Goal: Information Seeking & Learning: Learn about a topic

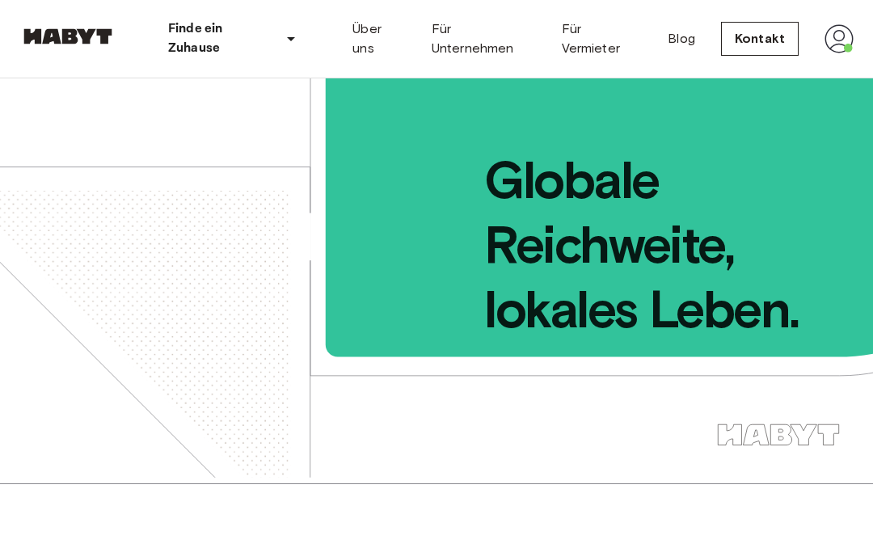
click at [850, 29] on img at bounding box center [838, 38] width 29 height 29
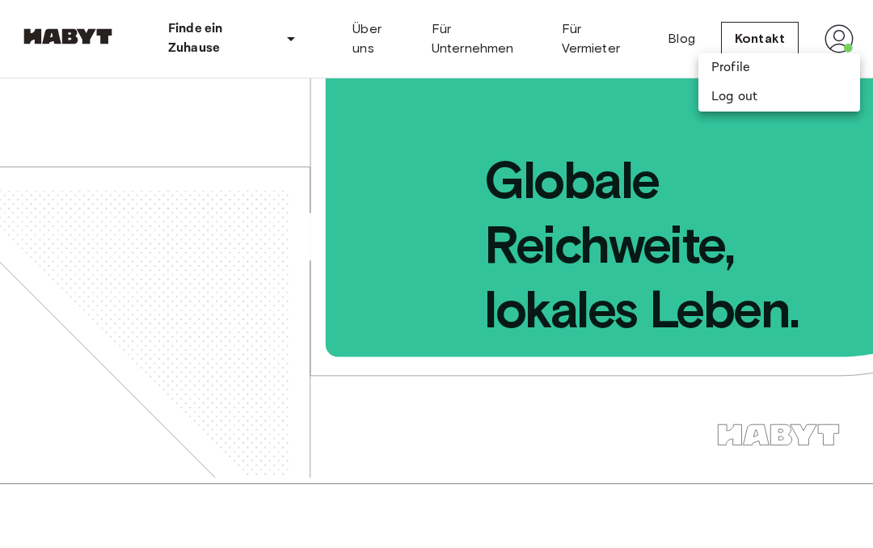
click at [829, 39] on div at bounding box center [436, 274] width 873 height 548
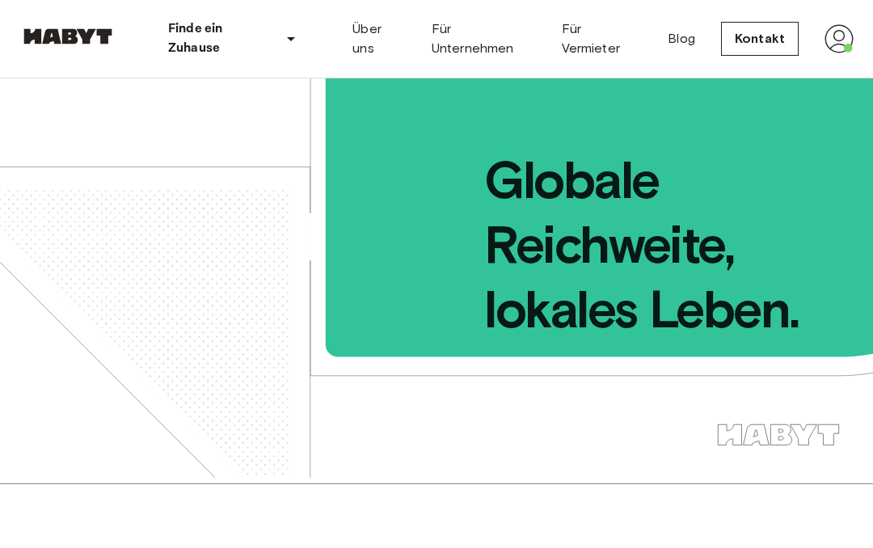
click at [847, 32] on img at bounding box center [838, 38] width 29 height 29
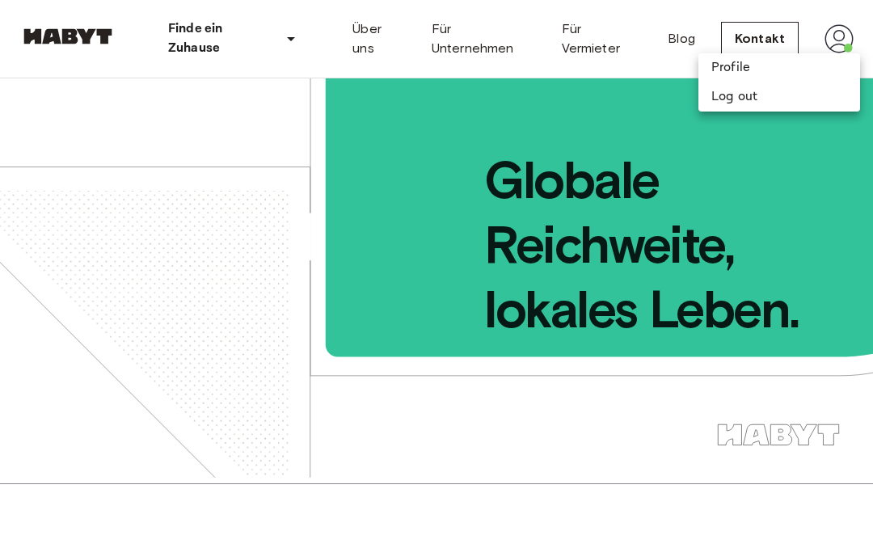
click at [730, 66] on li "Profile" at bounding box center [779, 67] width 162 height 29
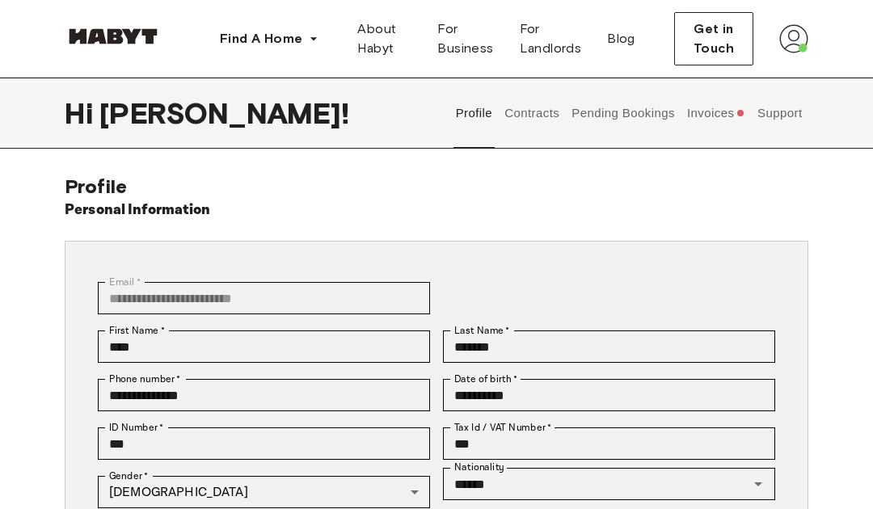
click at [740, 116] on span "user profile tabs" at bounding box center [740, 113] width 6 height 6
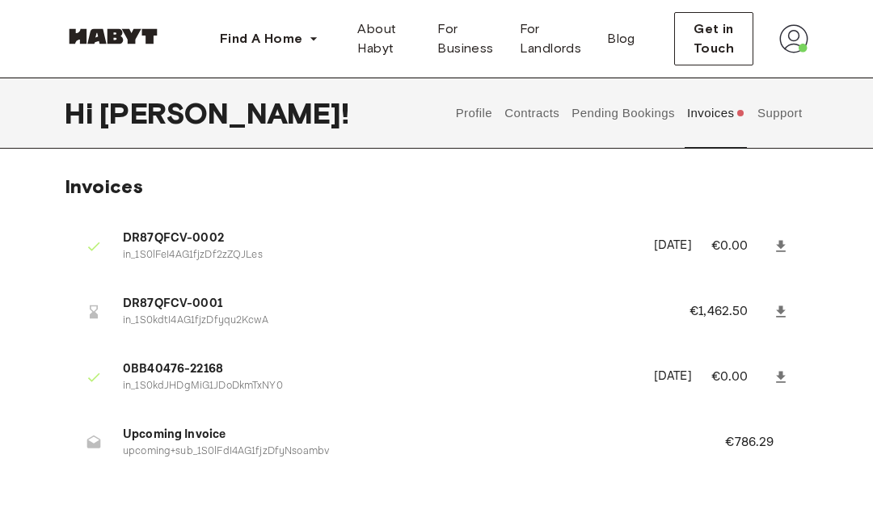
click at [711, 118] on button "Invoices" at bounding box center [715, 113] width 62 height 71
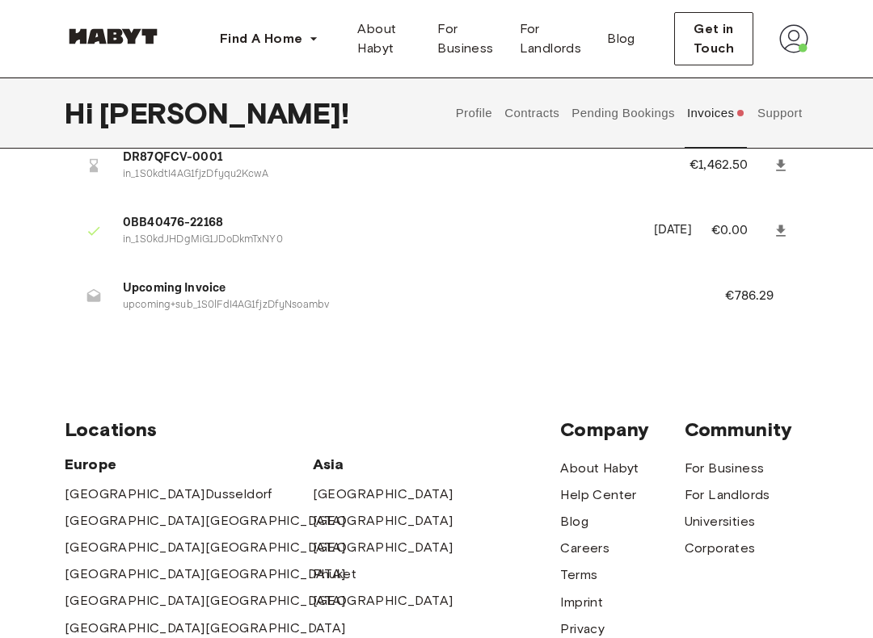
scroll to position [147, 0]
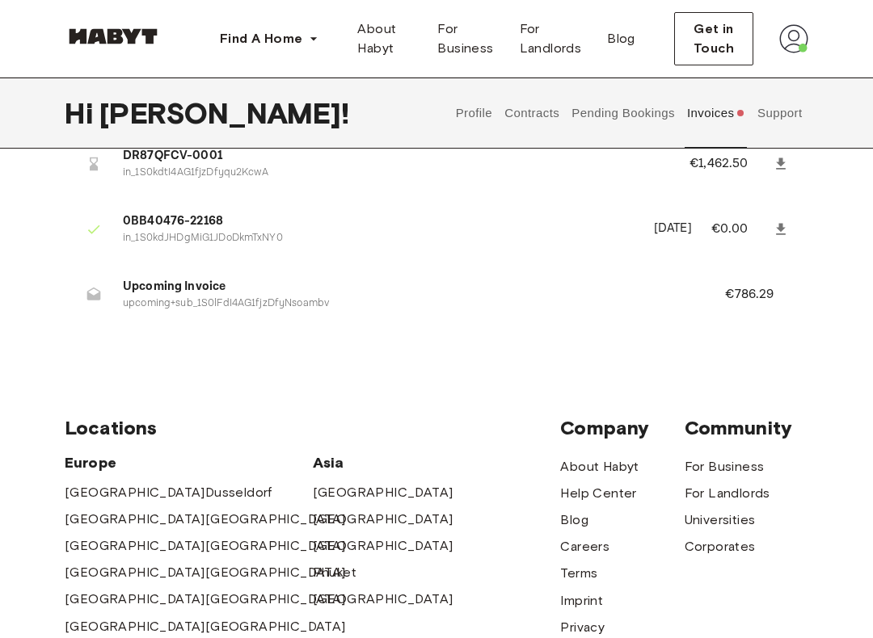
click at [755, 297] on p "€786.29" at bounding box center [760, 295] width 70 height 19
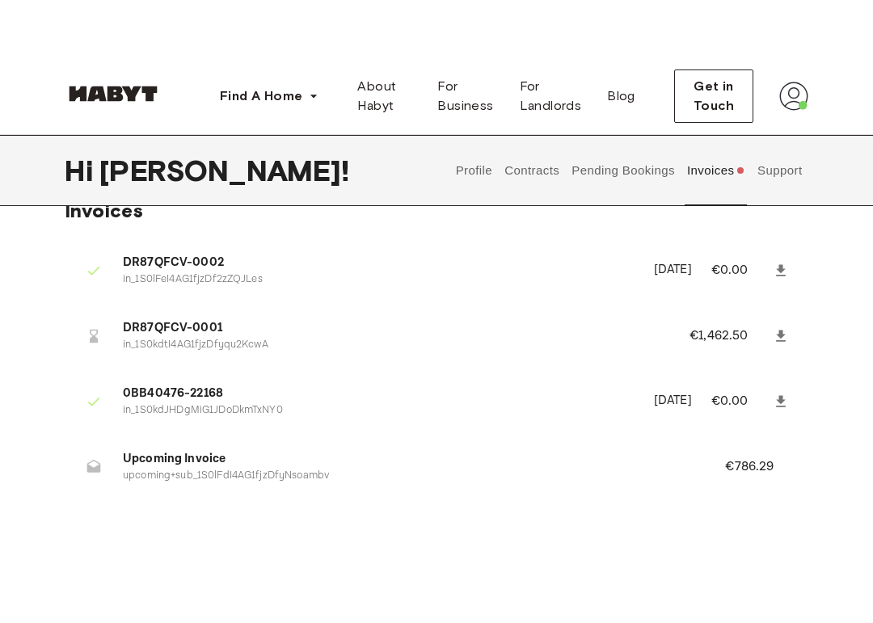
scroll to position [0, 0]
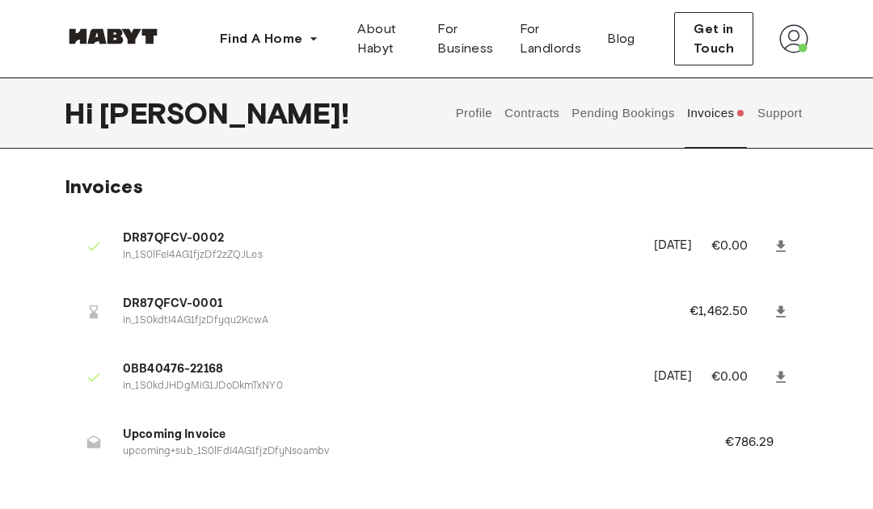
click at [796, 121] on button "Support" at bounding box center [779, 113] width 49 height 71
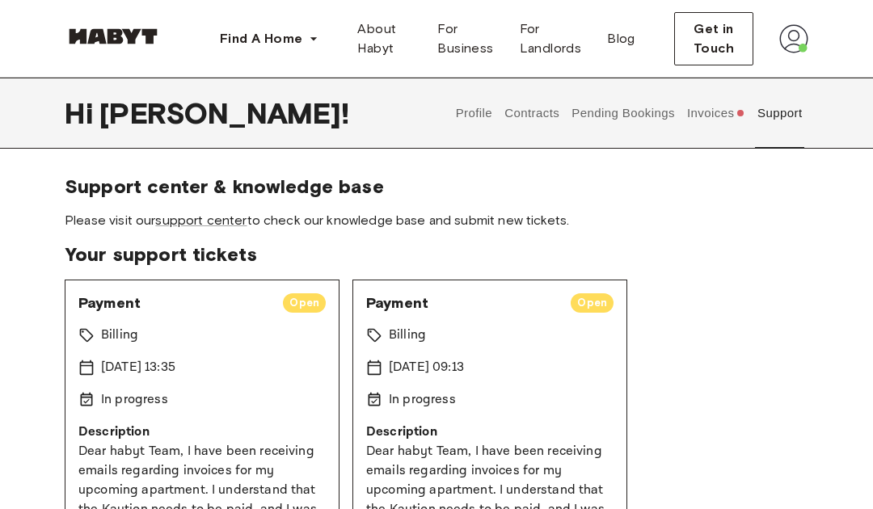
click at [646, 116] on button "Pending Bookings" at bounding box center [623, 113] width 107 height 71
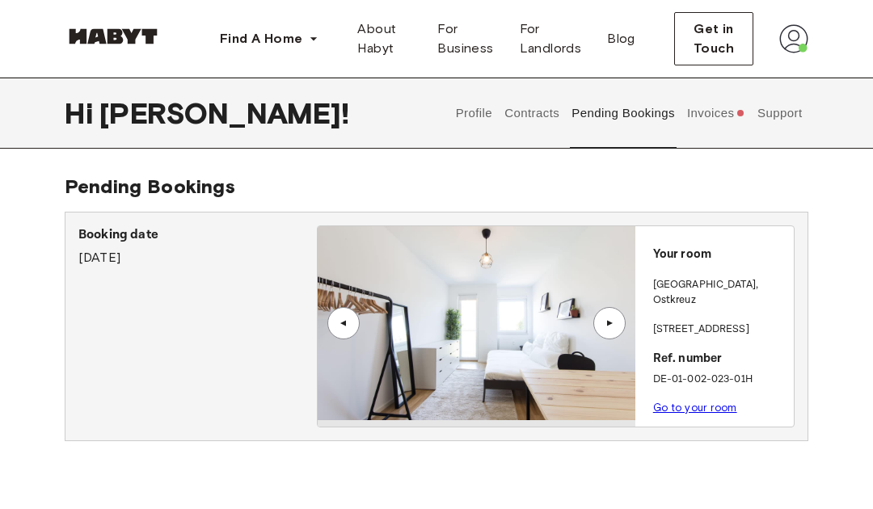
click at [542, 115] on button "Contracts" at bounding box center [532, 113] width 59 height 71
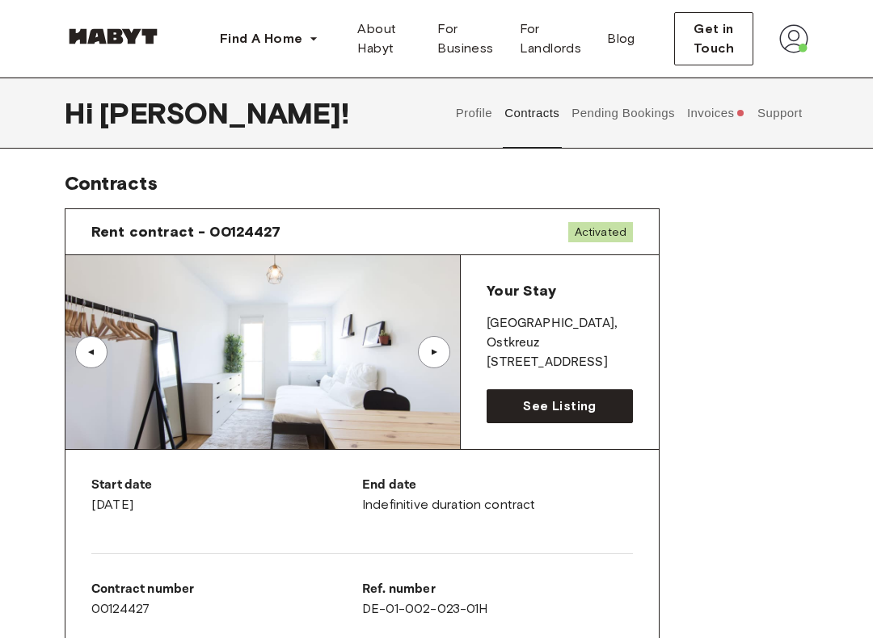
click at [427, 358] on div "▲" at bounding box center [434, 353] width 32 height 32
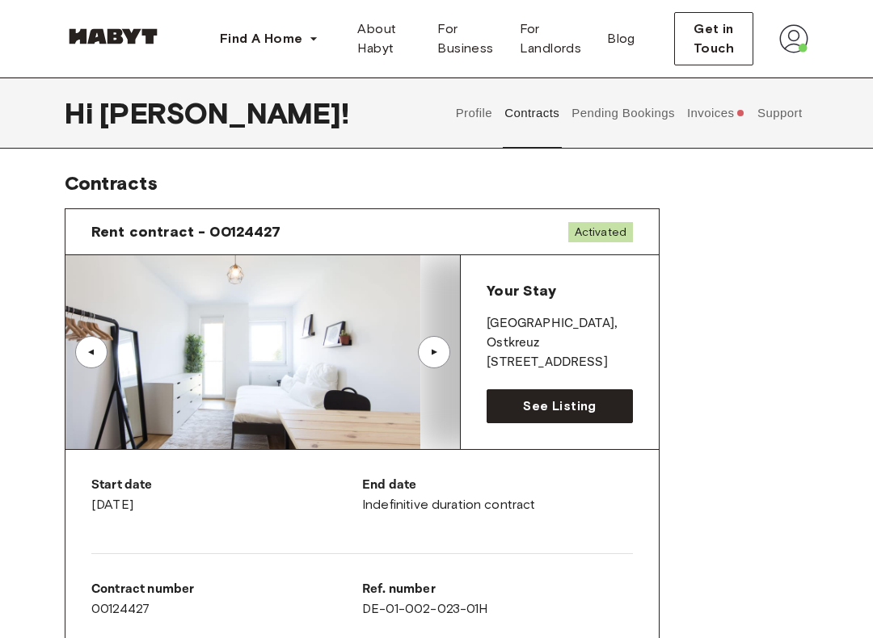
scroll to position [3, 0]
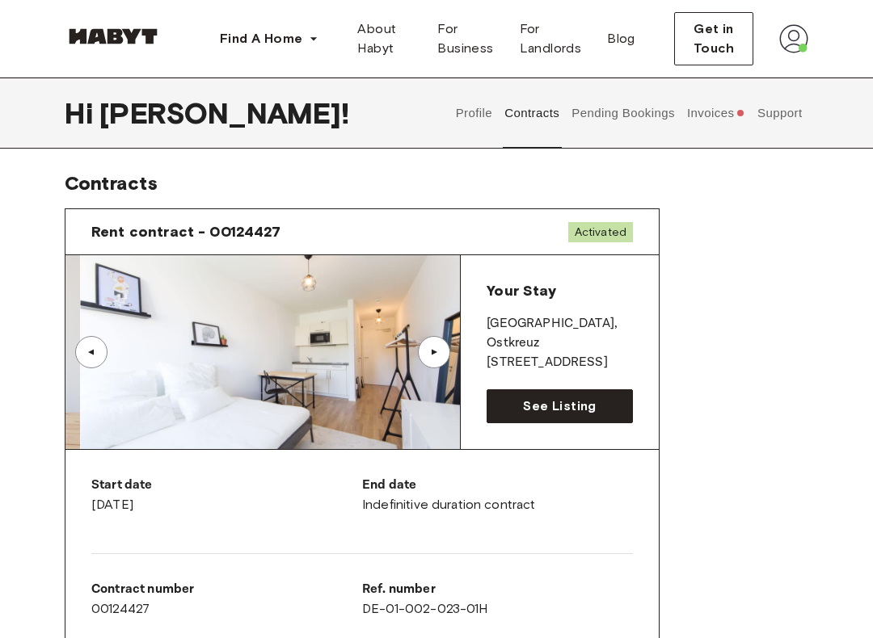
click at [439, 357] on div "▲" at bounding box center [434, 352] width 16 height 10
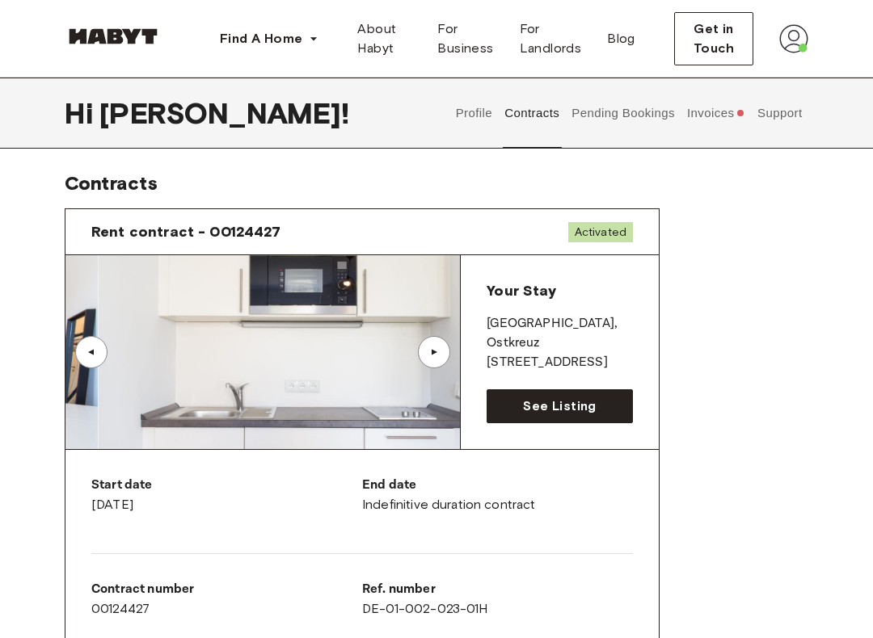
click at [436, 352] on div "▲" at bounding box center [434, 352] width 16 height 10
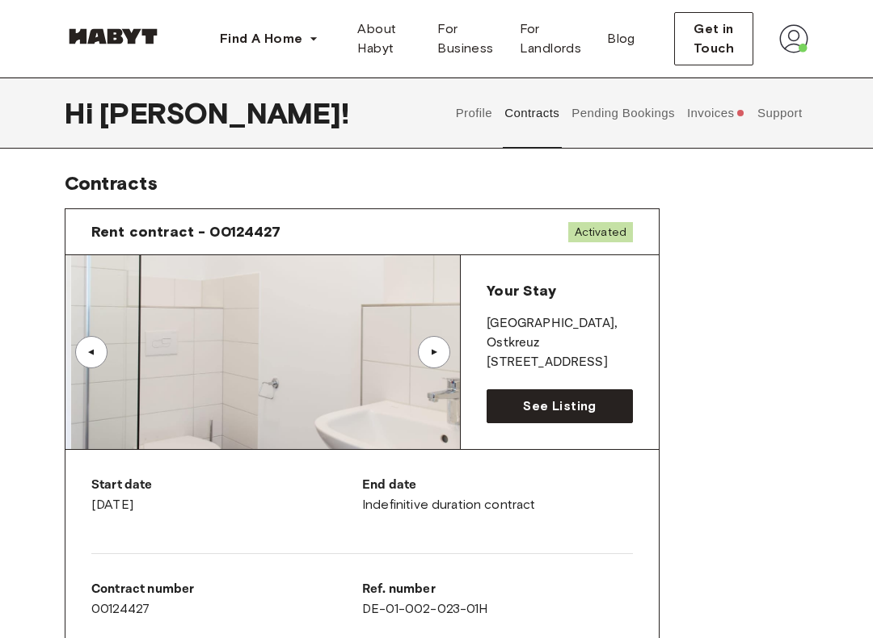
click at [442, 343] on div "▲" at bounding box center [434, 352] width 32 height 32
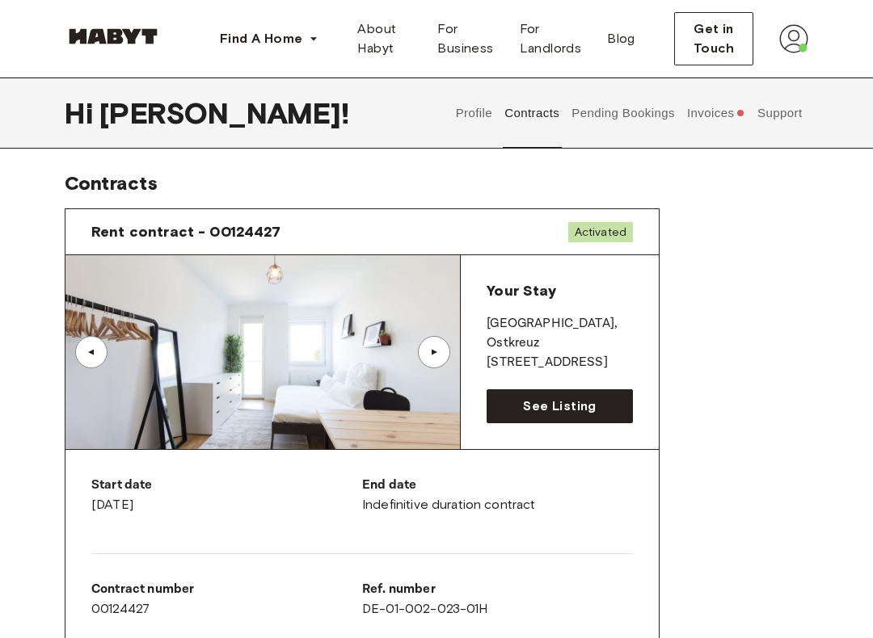
click at [434, 343] on div "▲" at bounding box center [434, 352] width 32 height 32
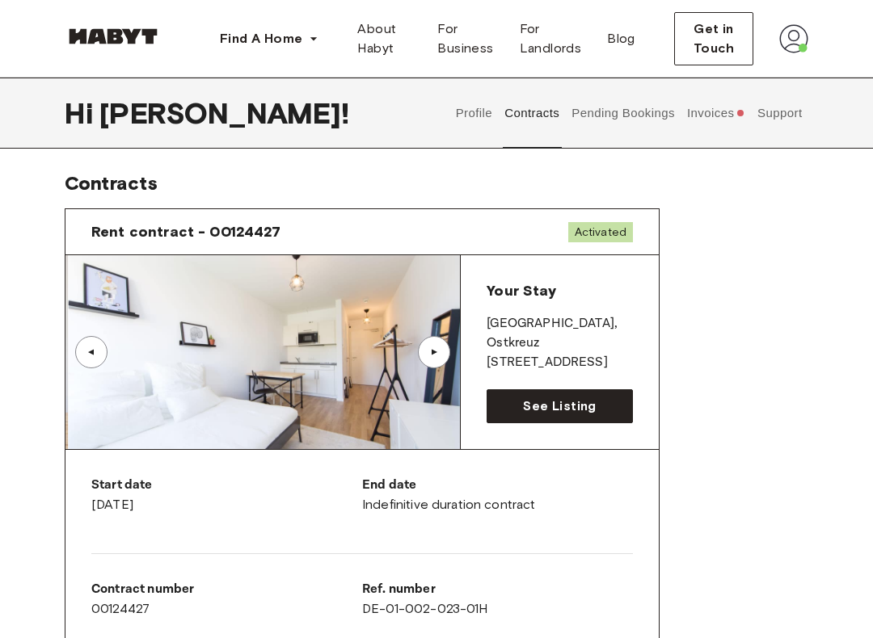
click at [432, 342] on div "▲" at bounding box center [434, 352] width 32 height 32
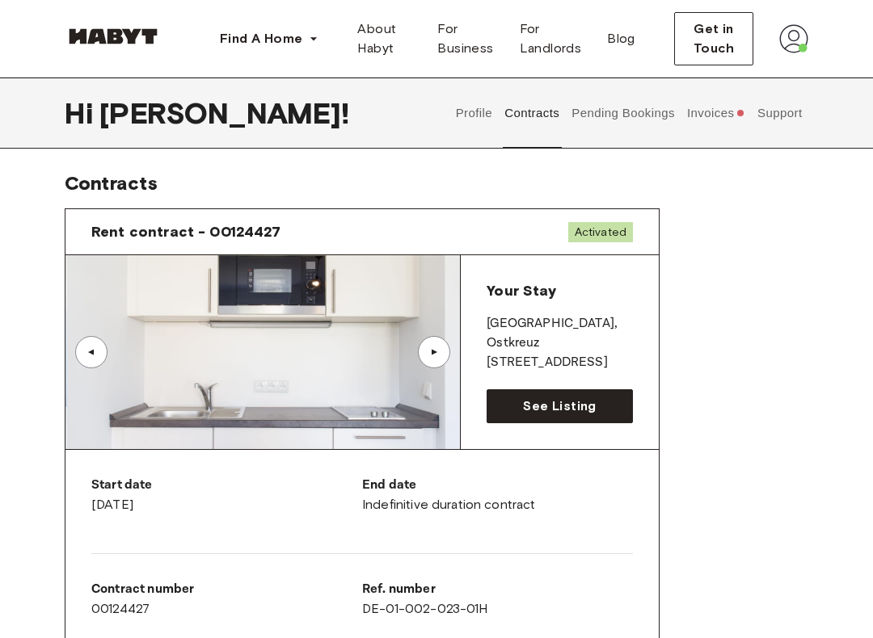
click at [377, 347] on img at bounding box center [264, 352] width 394 height 194
click at [380, 335] on img at bounding box center [262, 352] width 394 height 194
click at [393, 329] on img at bounding box center [262, 352] width 394 height 194
click at [489, 115] on button "Profile" at bounding box center [473, 113] width 41 height 71
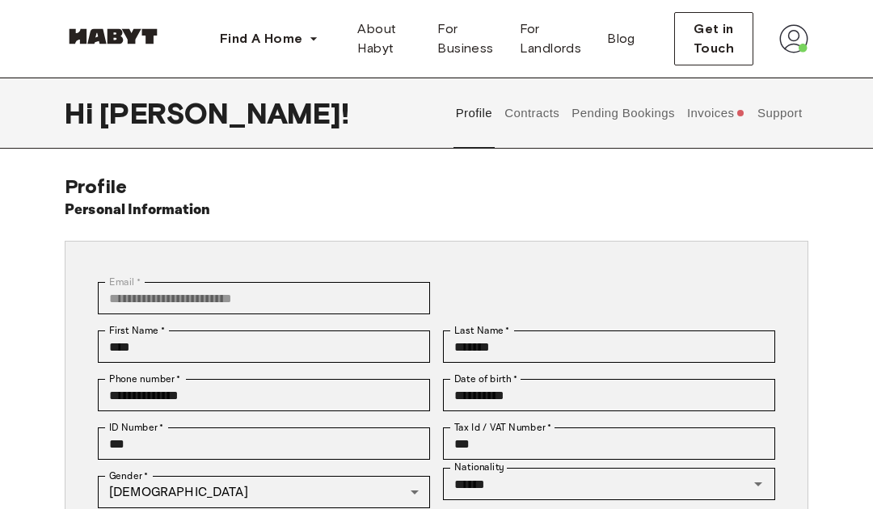
click at [545, 108] on button "Contracts" at bounding box center [532, 113] width 59 height 71
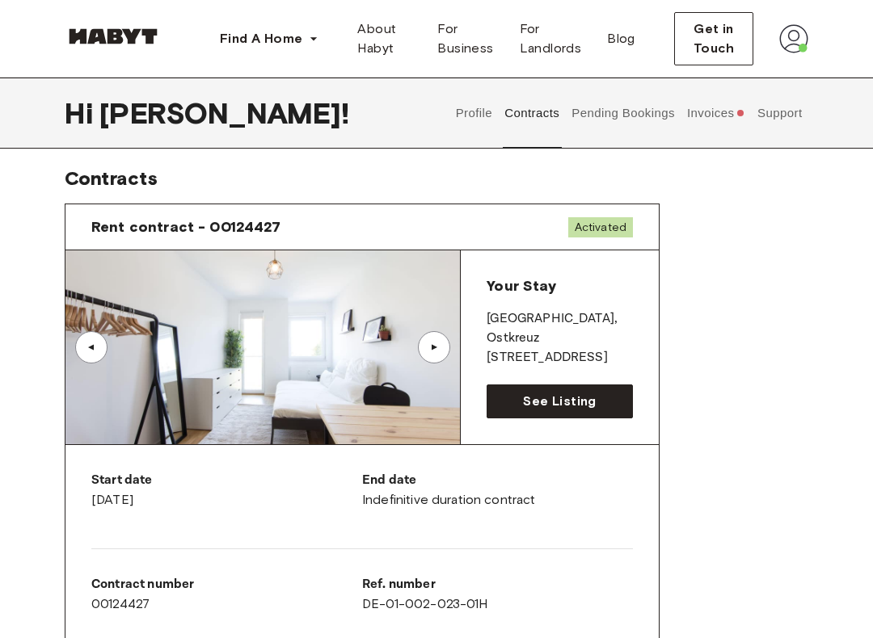
scroll to position [12, 0]
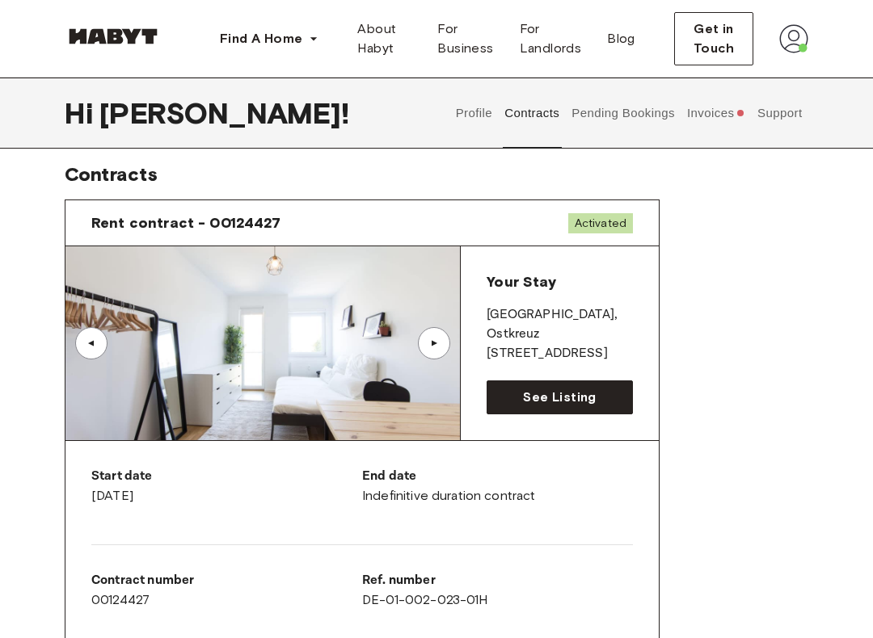
click at [633, 116] on button "Pending Bookings" at bounding box center [623, 113] width 107 height 71
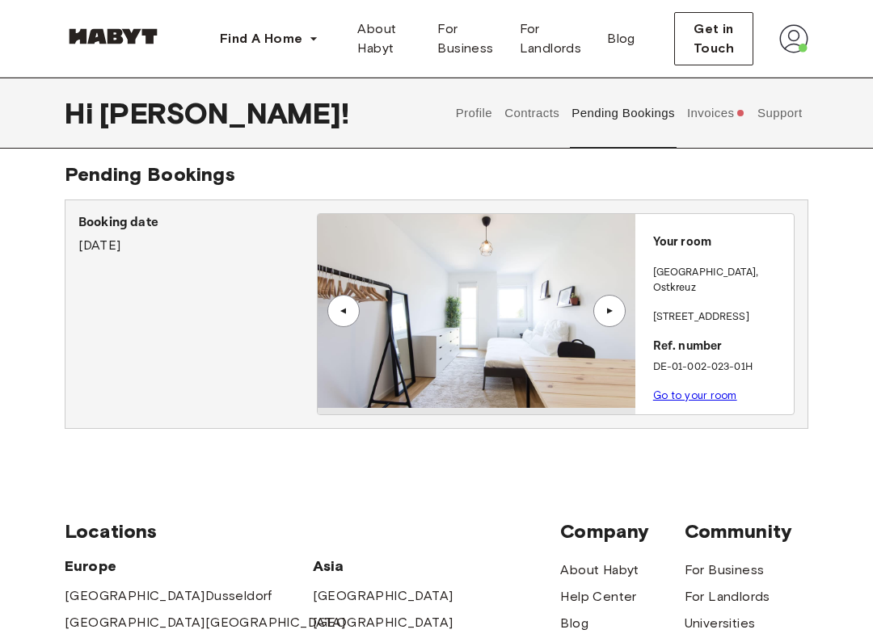
click at [537, 350] on img at bounding box center [476, 311] width 317 height 194
click at [561, 337] on img at bounding box center [476, 311] width 317 height 194
click at [701, 389] on link "Go to your room" at bounding box center [695, 395] width 84 height 12
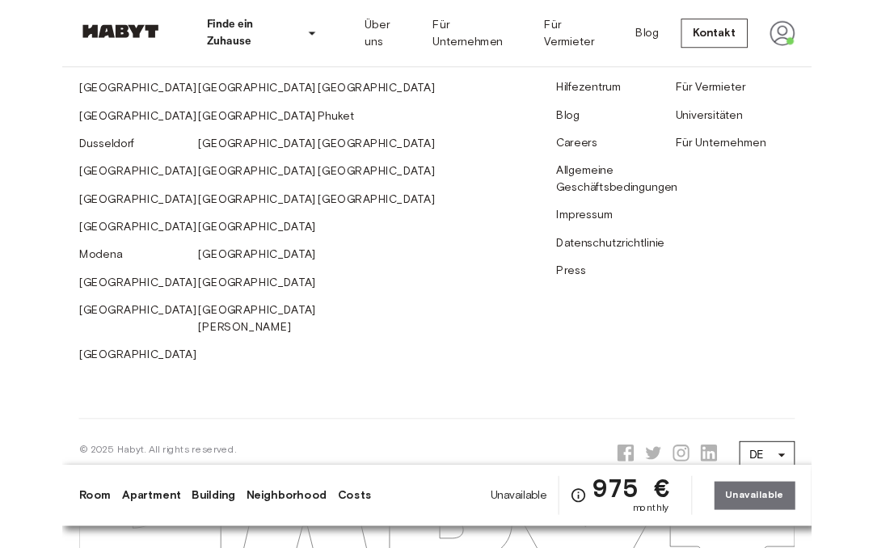
scroll to position [3640, 0]
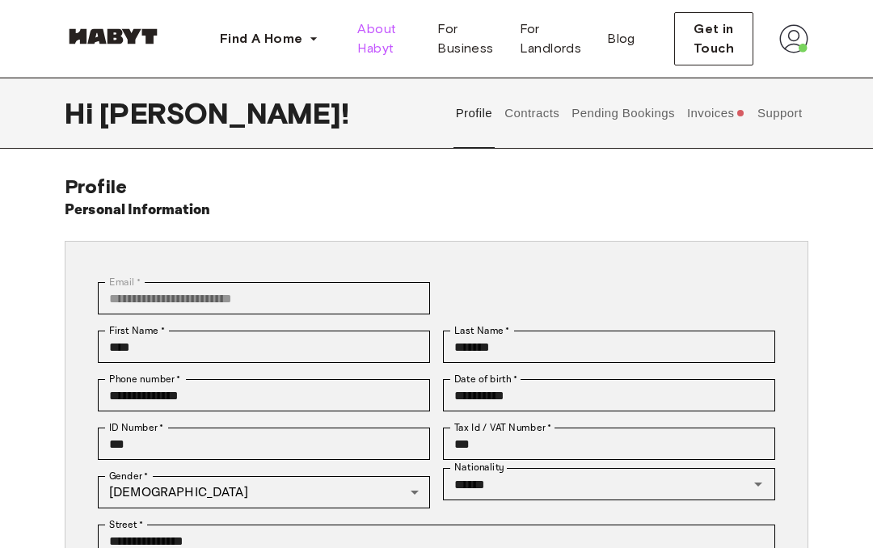
click at [387, 42] on span "About Habyt" at bounding box center [384, 38] width 54 height 39
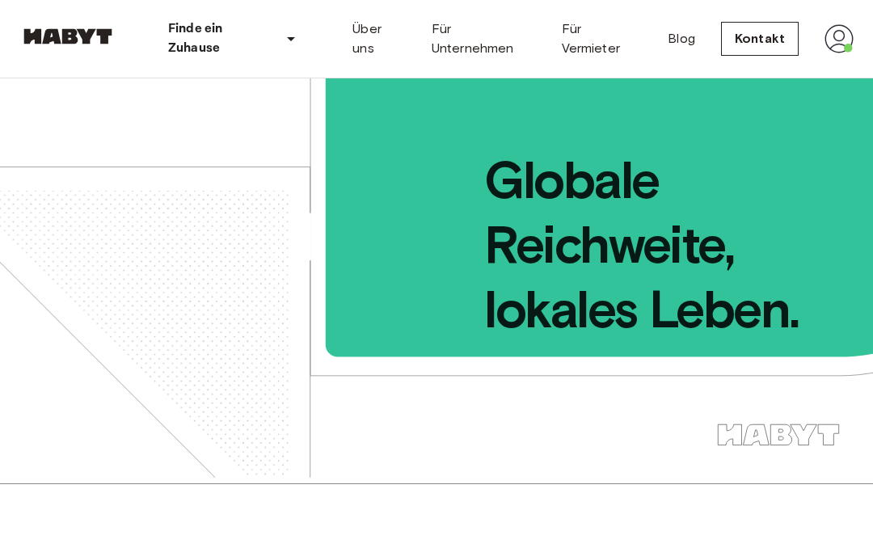
click at [475, 41] on link "Für Unternehmen" at bounding box center [484, 38] width 104 height 39
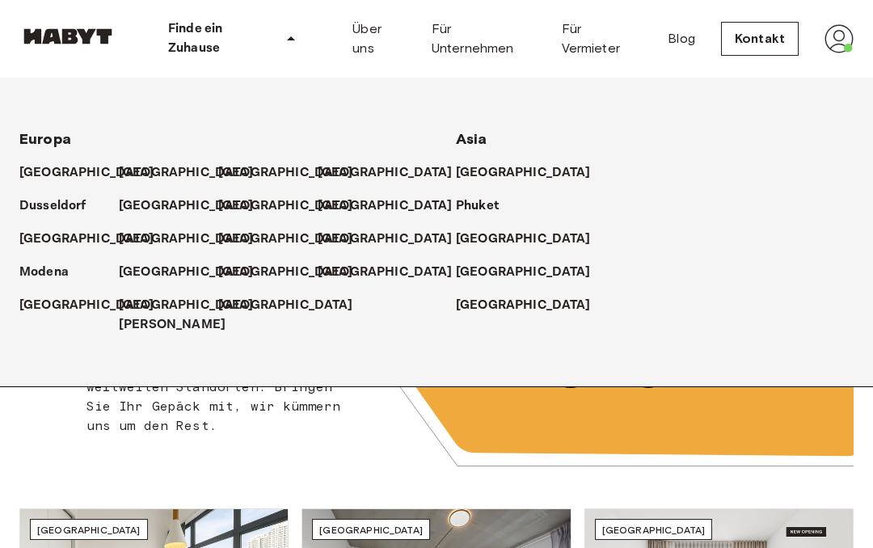
click at [145, 173] on p "[GEOGRAPHIC_DATA]" at bounding box center [186, 172] width 135 height 19
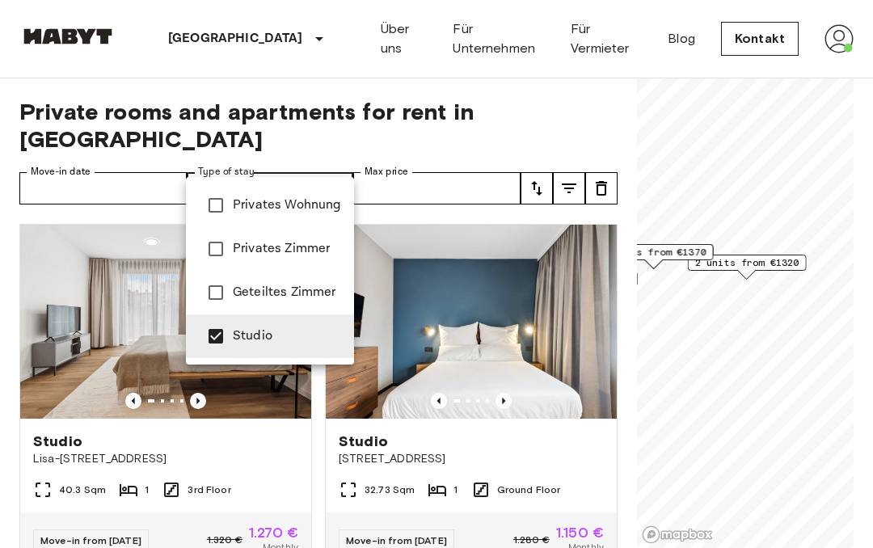
type input "******"
click at [407, 142] on div at bounding box center [436, 274] width 873 height 548
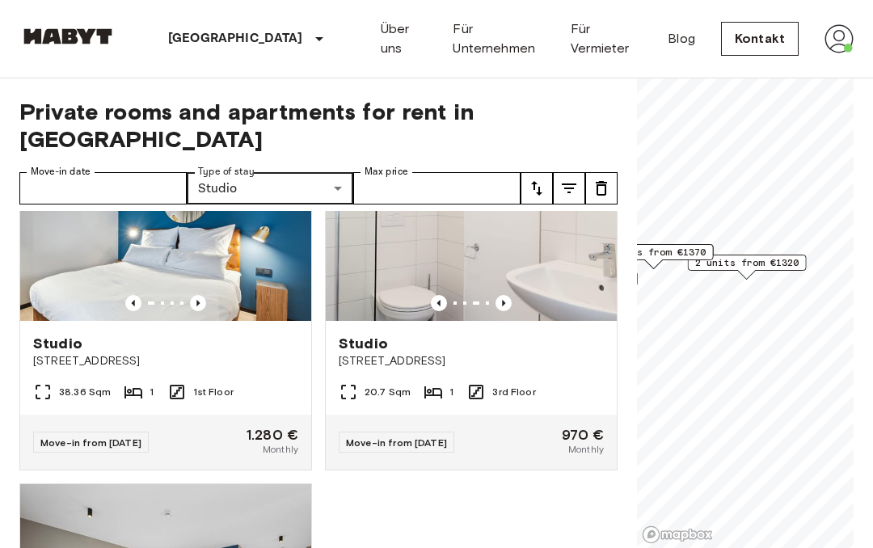
scroll to position [3638, 0]
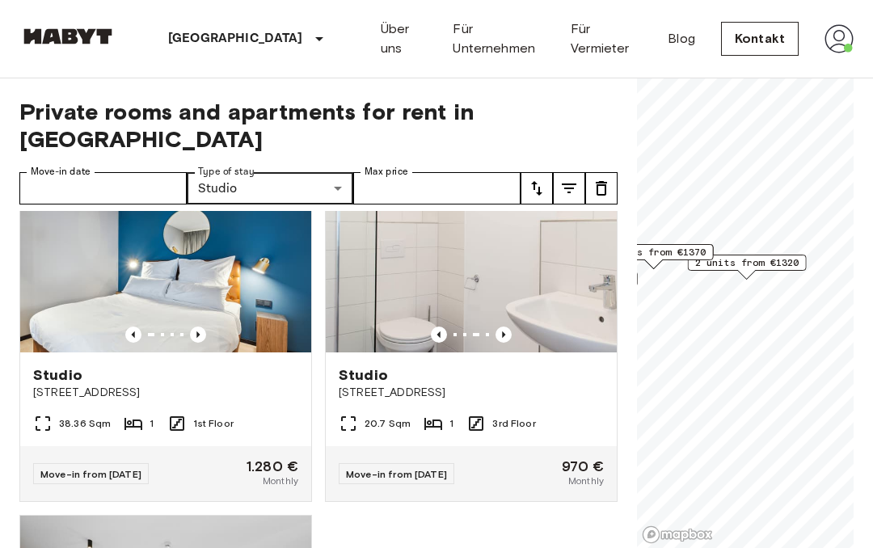
click at [559, 246] on img at bounding box center [471, 255] width 291 height 194
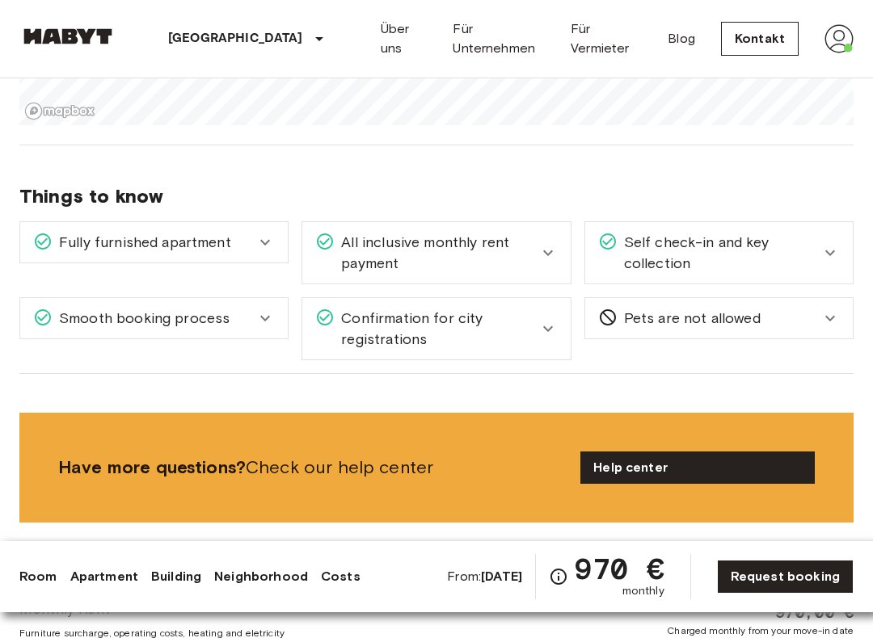
scroll to position [1227, 0]
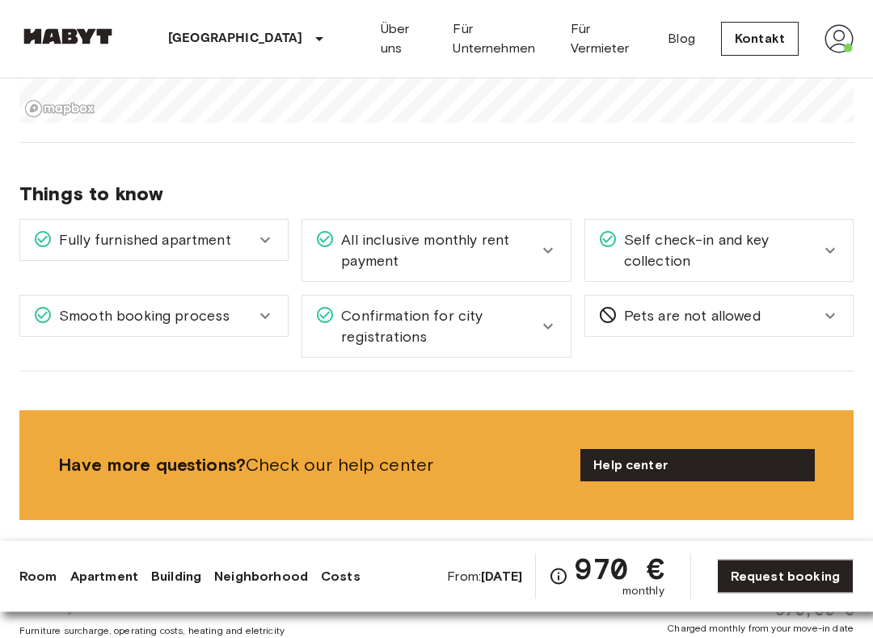
click at [794, 547] on link "Request booking" at bounding box center [785, 577] width 137 height 34
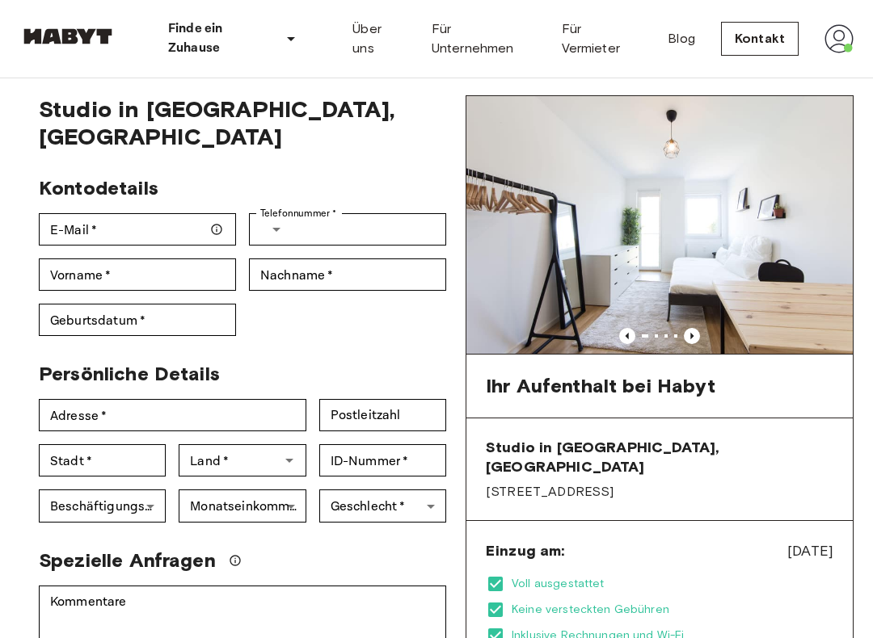
scroll to position [42, 0]
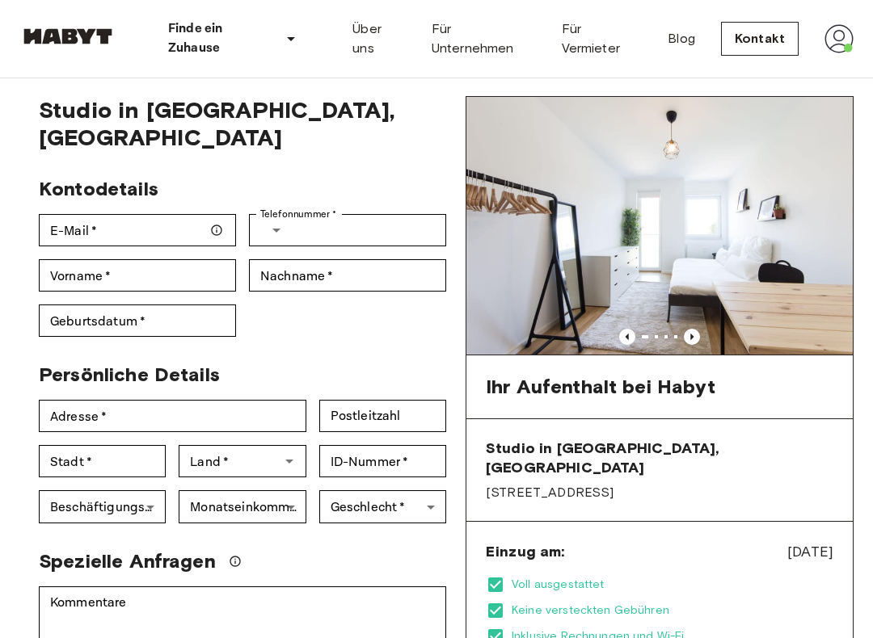
click at [697, 331] on icon "Previous image" at bounding box center [692, 337] width 16 height 16
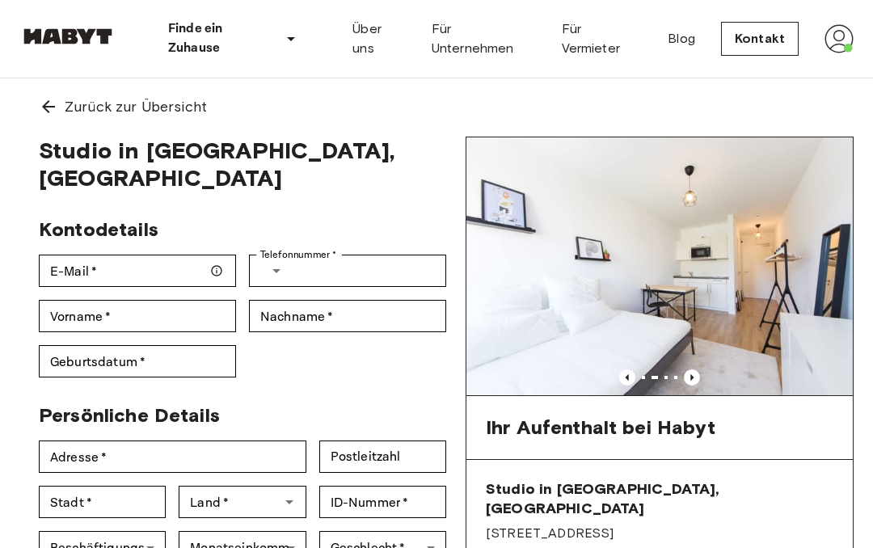
scroll to position [0, 0]
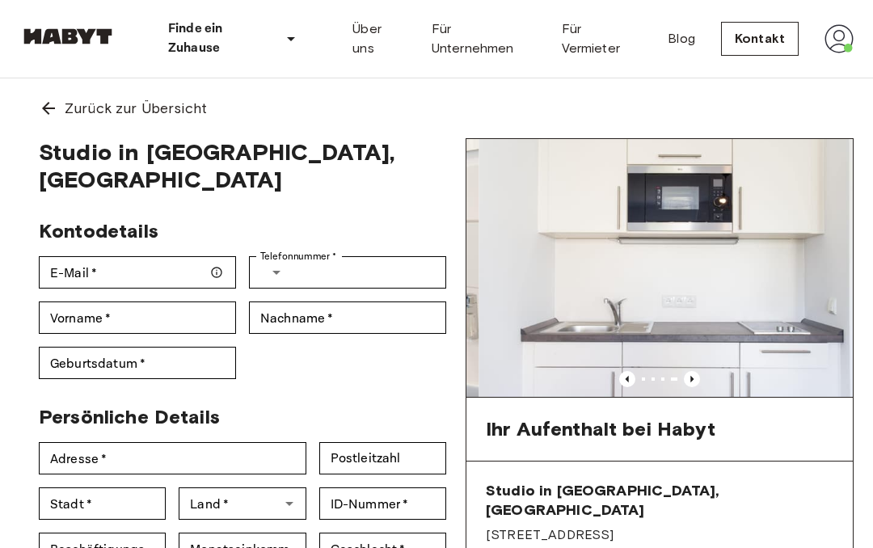
click at [59, 119] on div "Zurück zur Übersicht" at bounding box center [436, 108] width 834 height 60
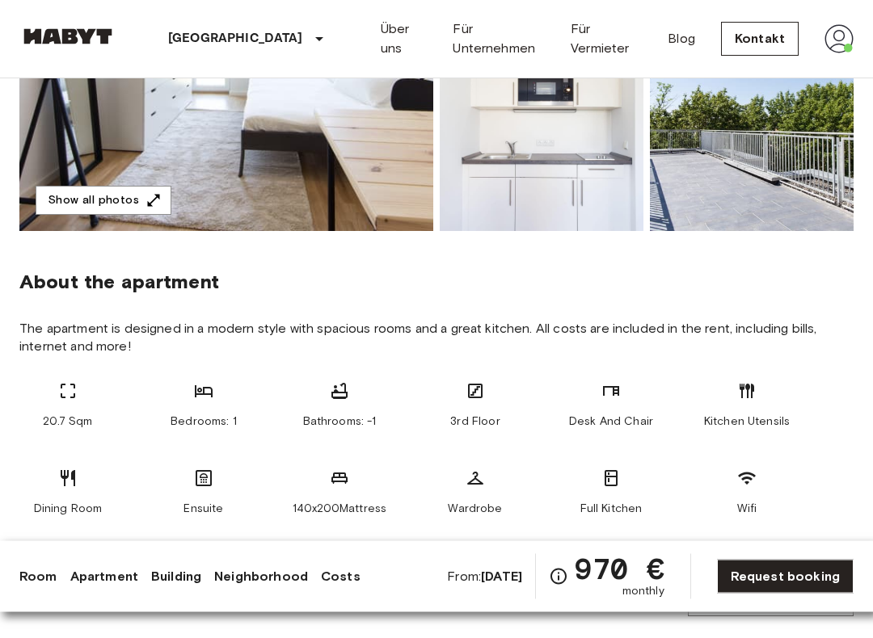
scroll to position [409, 0]
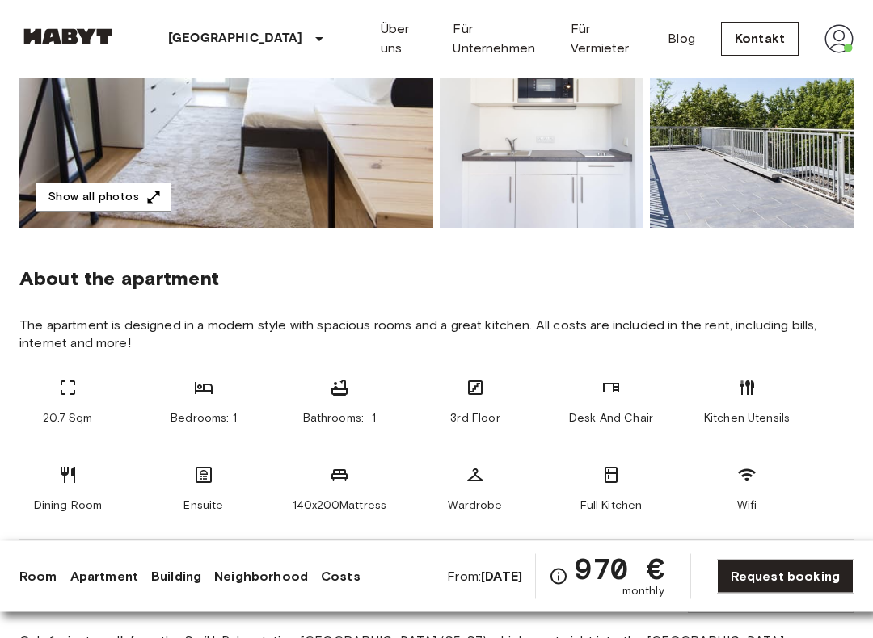
click at [272, 547] on link "Neighborhood" at bounding box center [261, 576] width 94 height 19
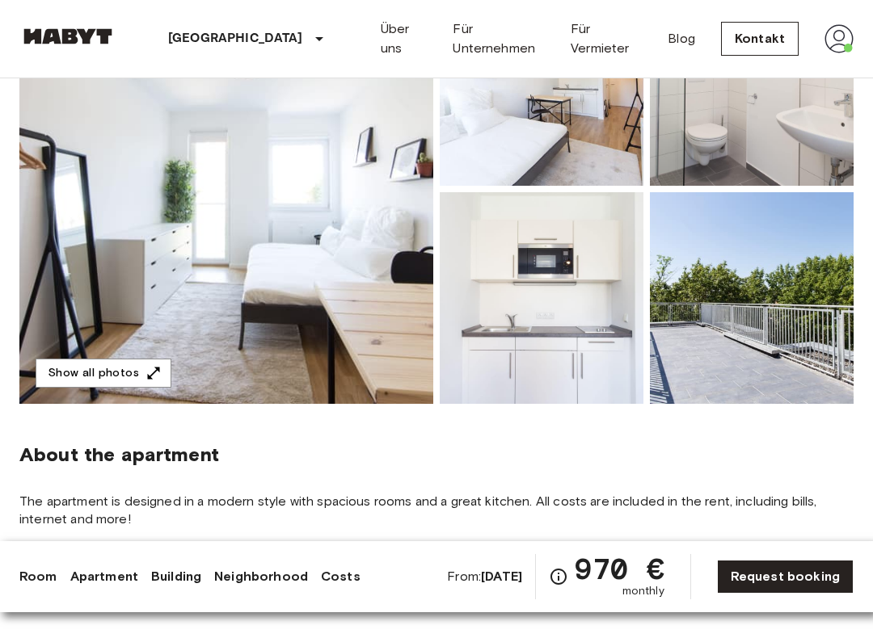
scroll to position [243, 0]
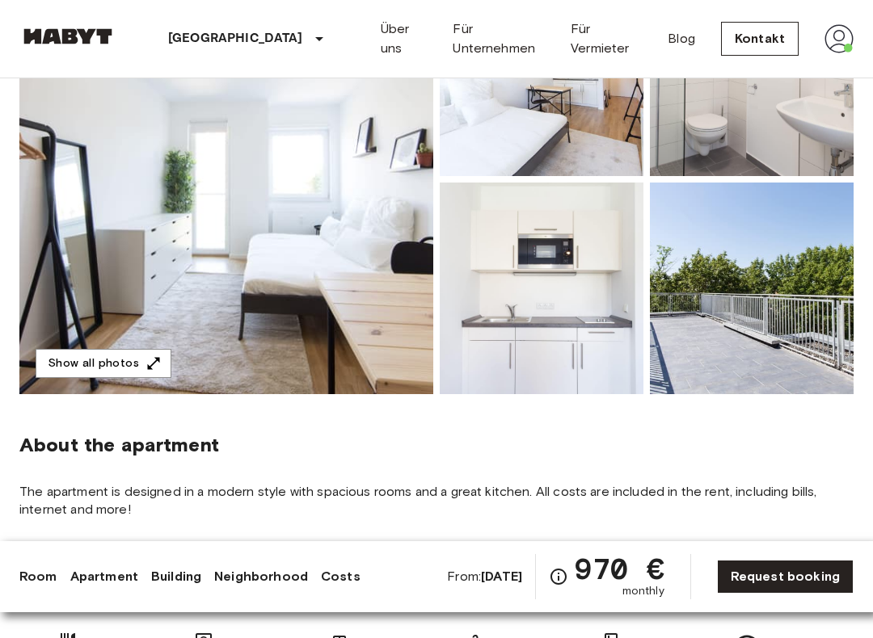
click at [793, 258] on img at bounding box center [752, 289] width 204 height 212
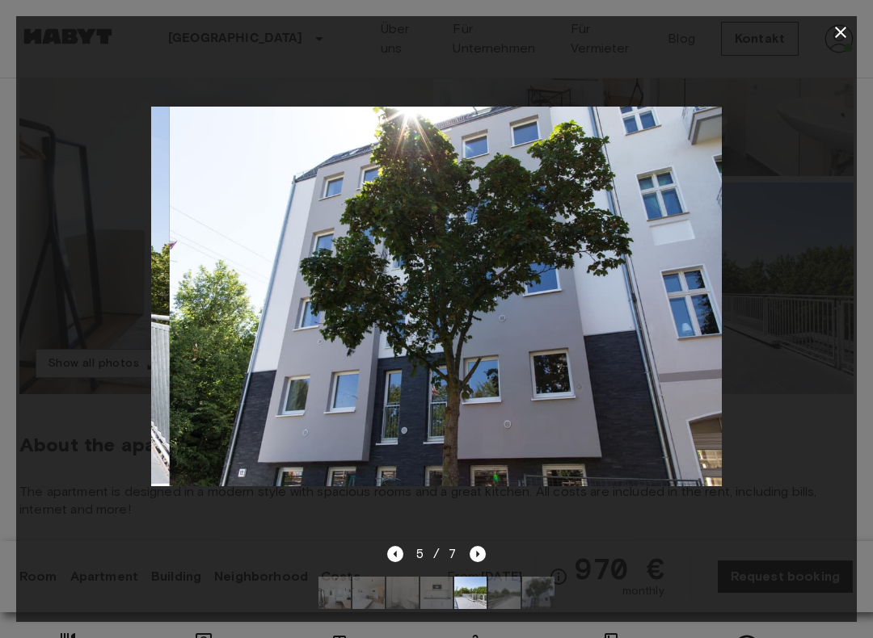
click at [786, 284] on div at bounding box center [436, 296] width 840 height 496
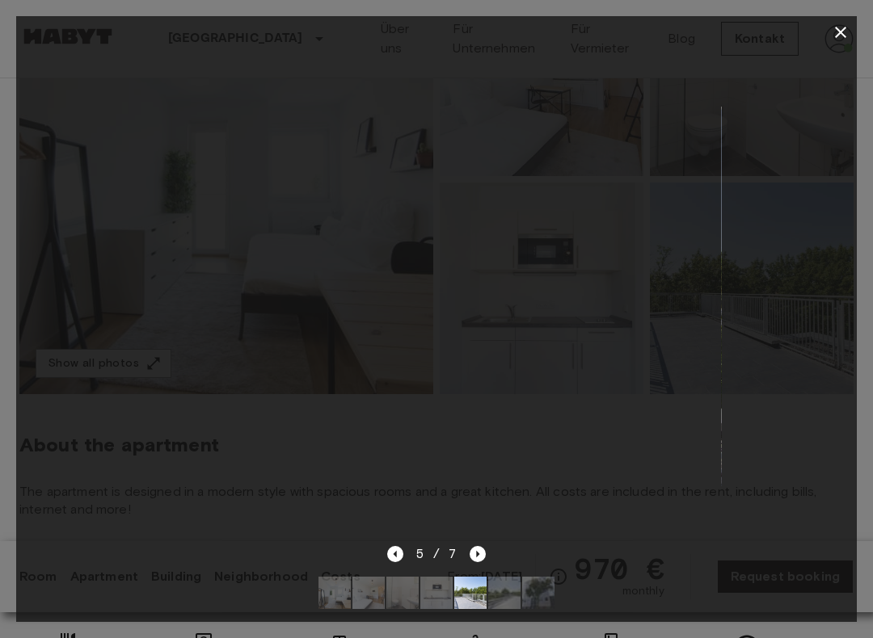
scroll to position [242, 0]
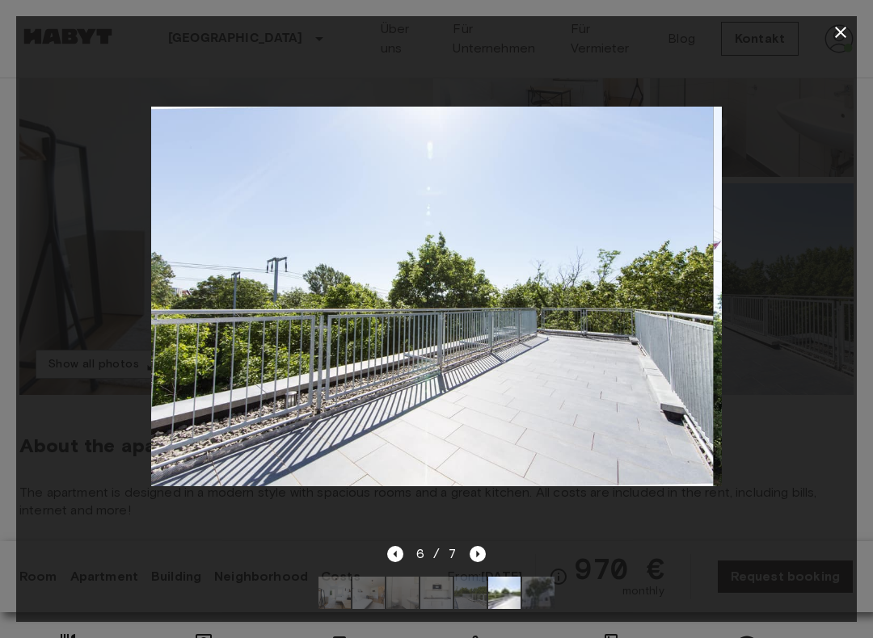
click at [827, 274] on div at bounding box center [436, 296] width 840 height 496
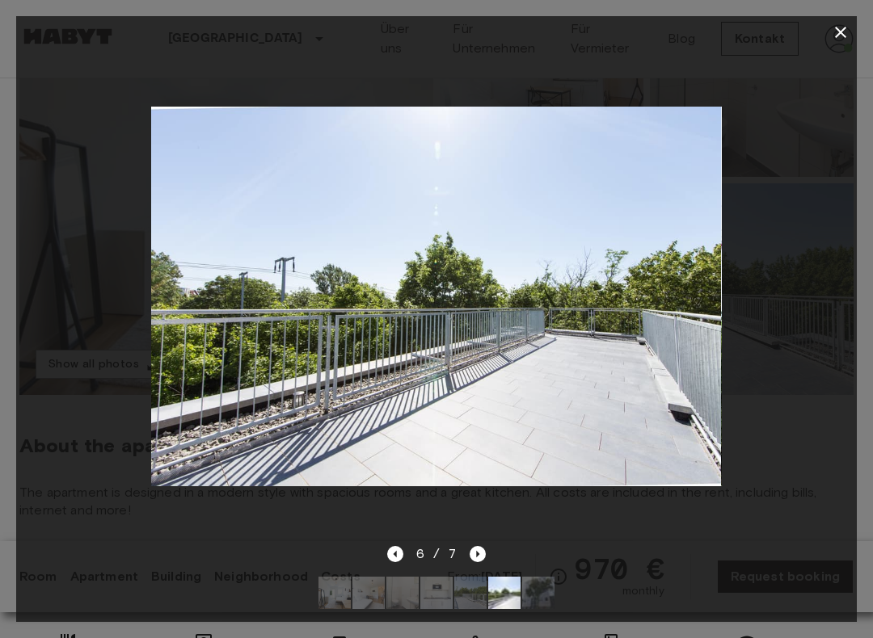
click at [866, 15] on div at bounding box center [436, 319] width 873 height 638
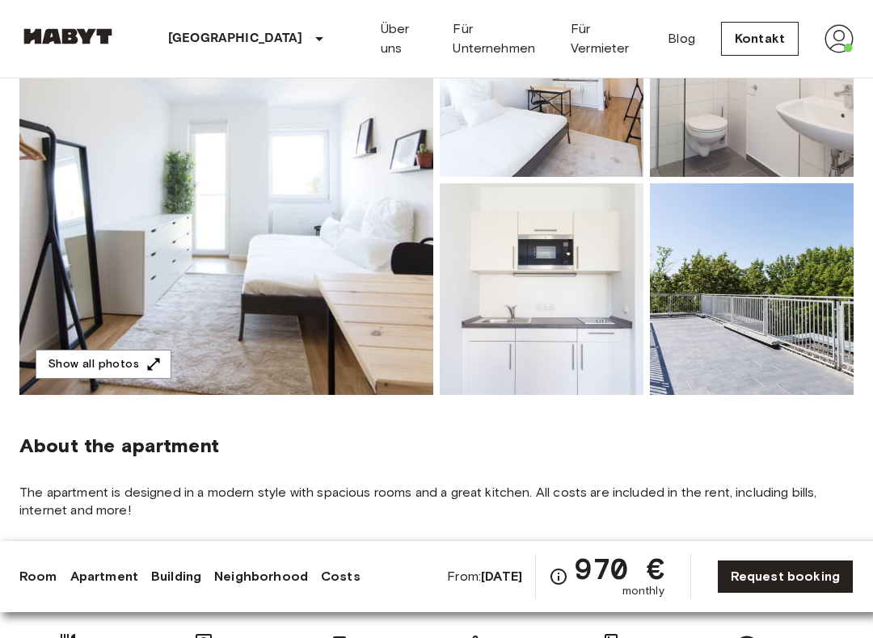
click at [866, 14] on nav "Berlin Europa Amsterdam Berlin Brüssel Köln Dusseldorf Frankfurt Graz Hamburg L…" at bounding box center [436, 39] width 873 height 78
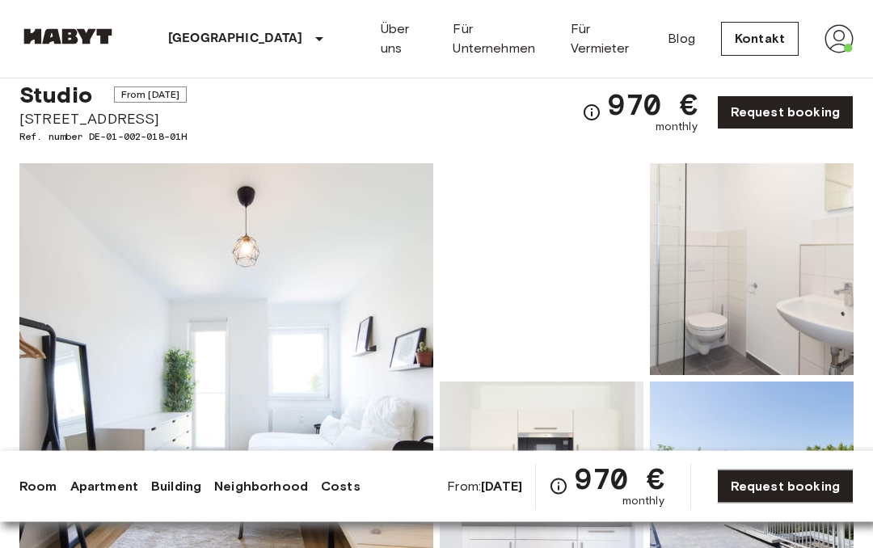
scroll to position [0, 0]
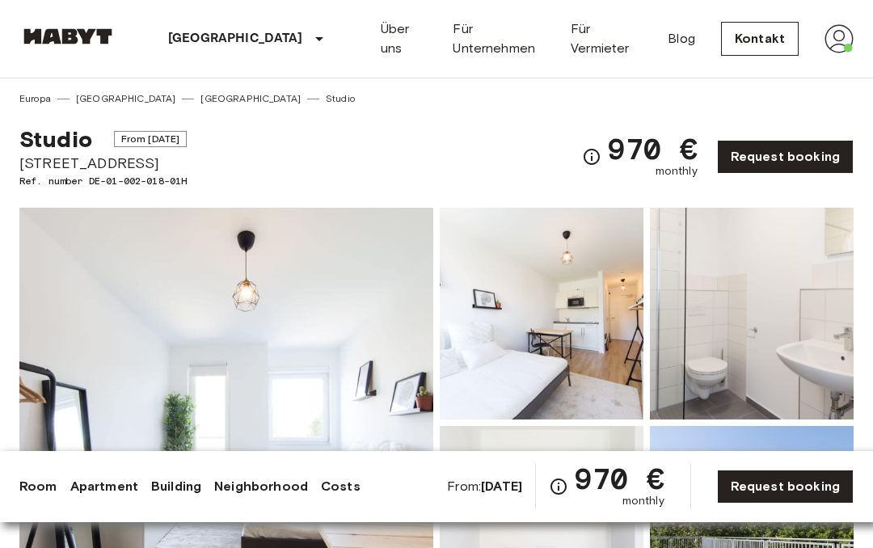
click at [835, 31] on img at bounding box center [838, 38] width 29 height 29
click at [741, 74] on li "Profile" at bounding box center [779, 67] width 162 height 29
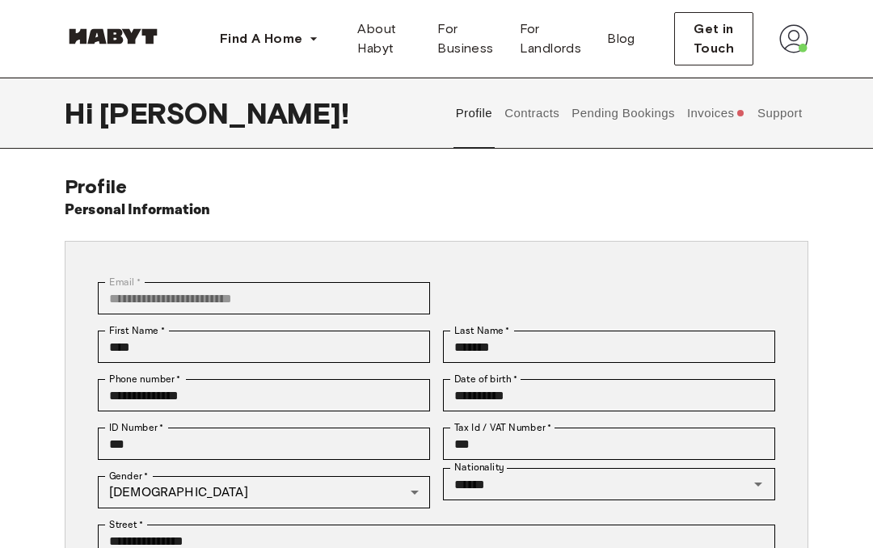
click at [639, 116] on button "Pending Bookings" at bounding box center [623, 113] width 107 height 71
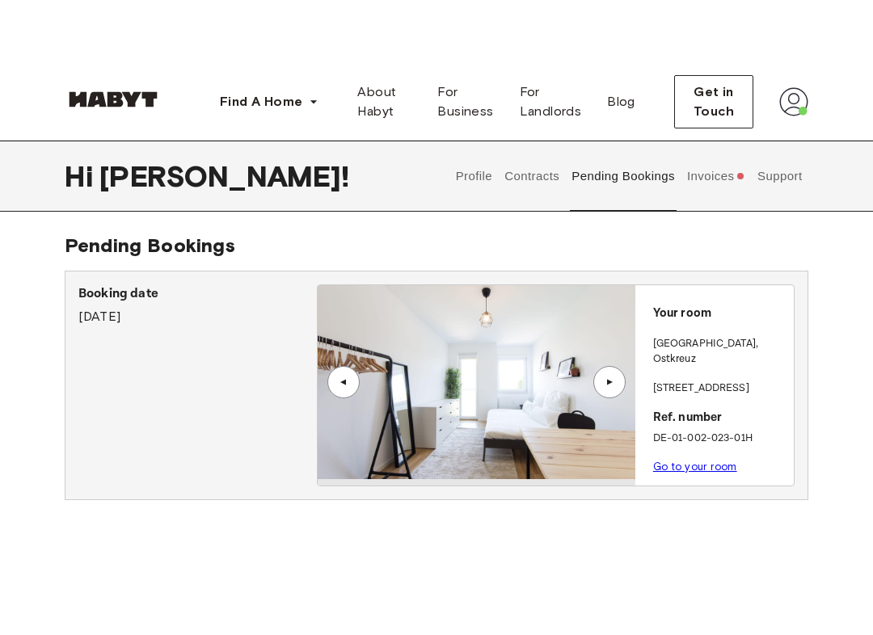
scroll to position [3, 0]
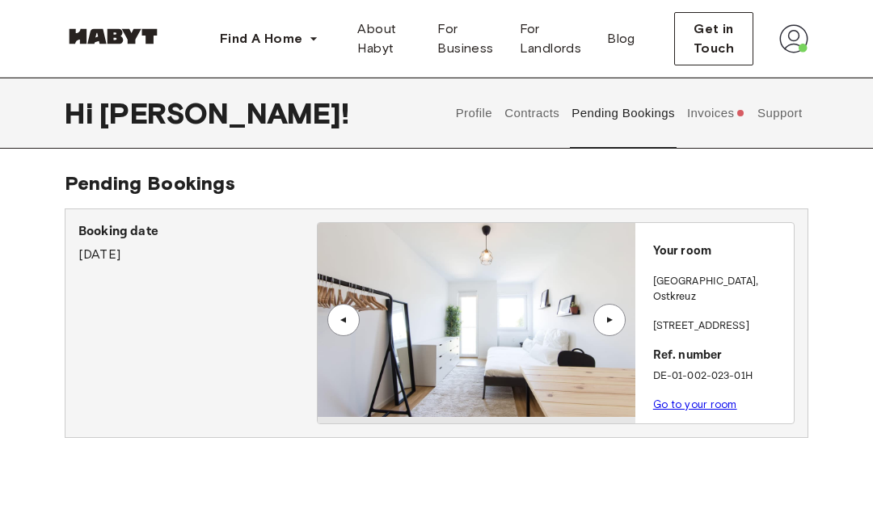
click at [544, 105] on button "Contracts" at bounding box center [532, 113] width 59 height 71
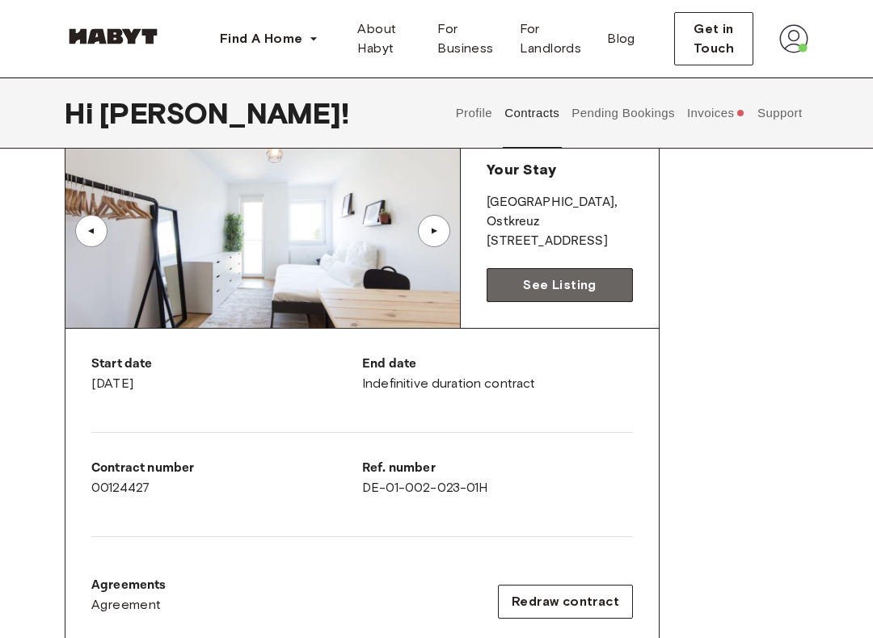
scroll to position [124, 0]
click at [594, 283] on span "See Listing" at bounding box center [559, 285] width 73 height 19
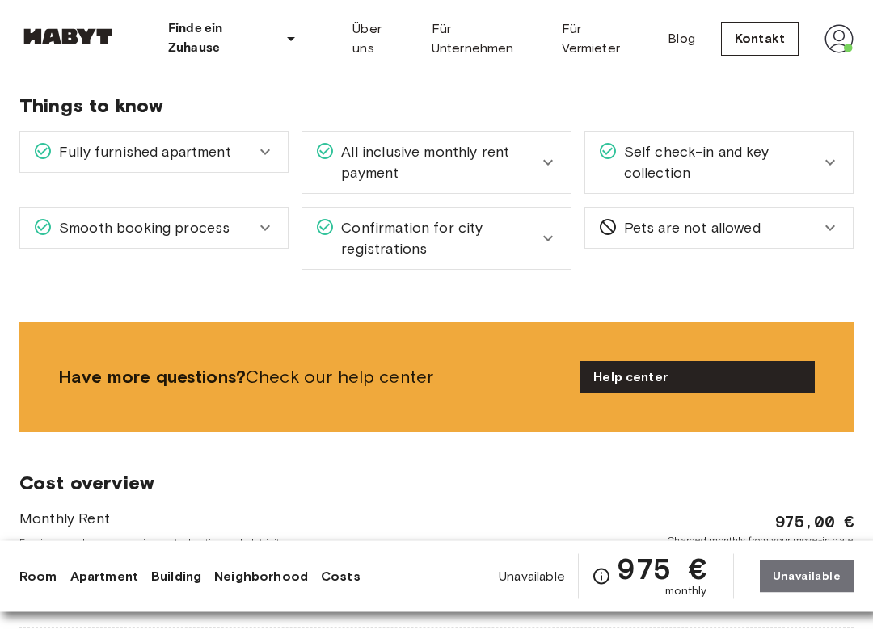
click at [806, 142] on span "Self check-in and key collection" at bounding box center [718, 163] width 203 height 42
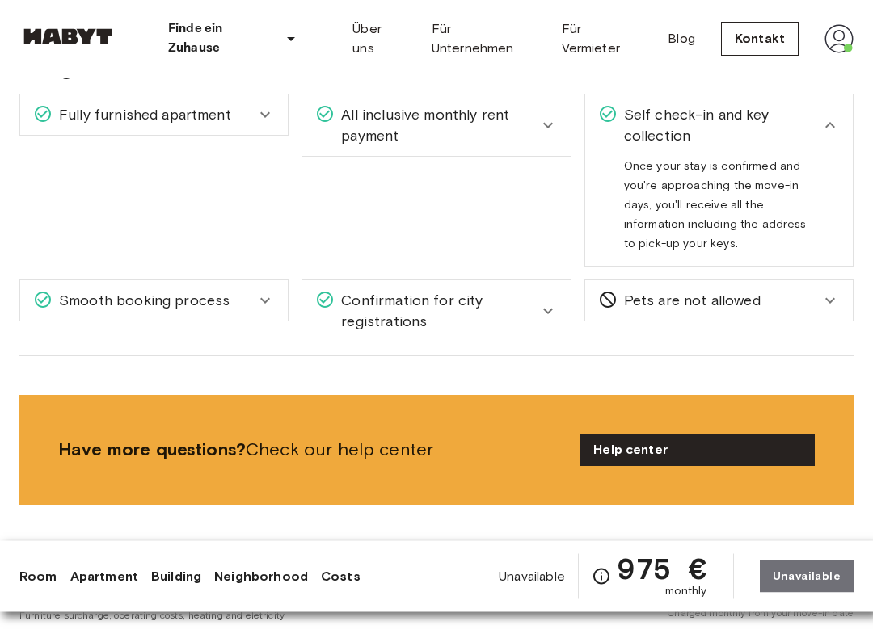
scroll to position [1354, 0]
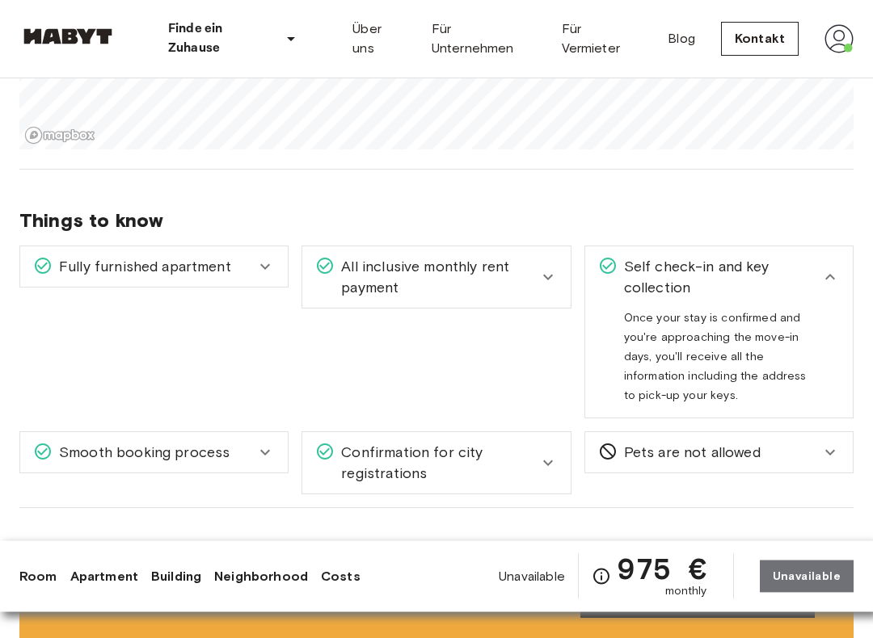
click at [498, 259] on span "All inclusive monthly rent payment" at bounding box center [436, 278] width 203 height 42
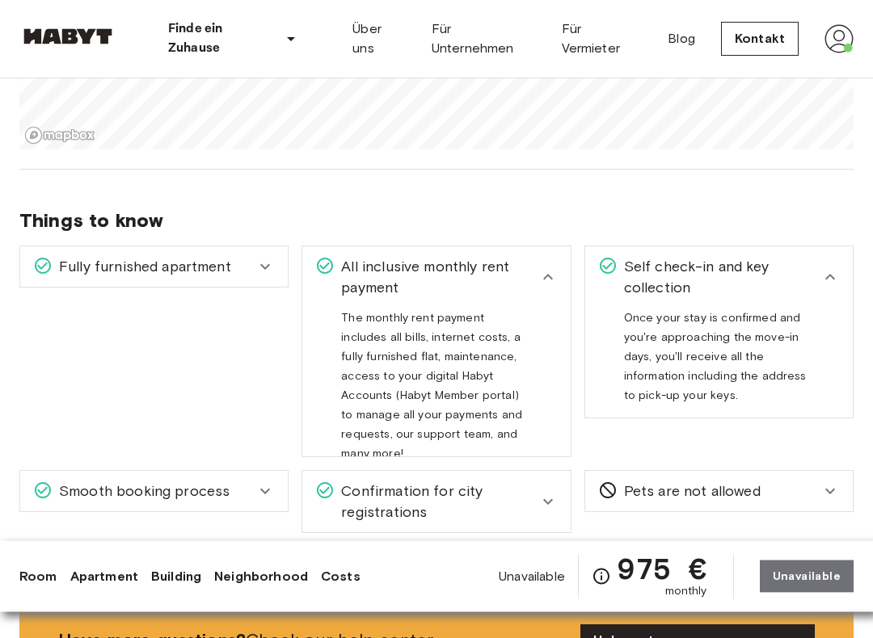
scroll to position [1202, 0]
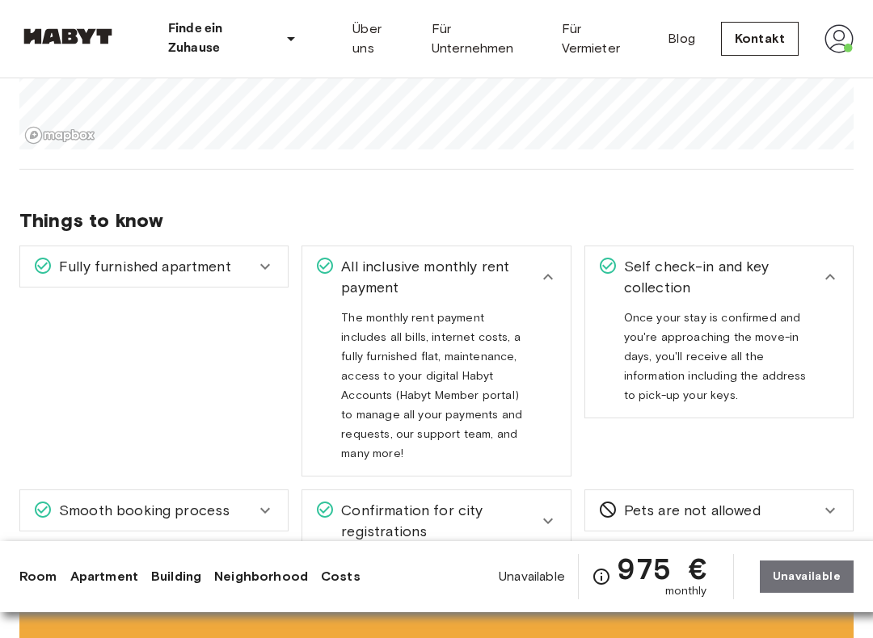
click at [255, 500] on div "Smooth booking process" at bounding box center [144, 510] width 222 height 21
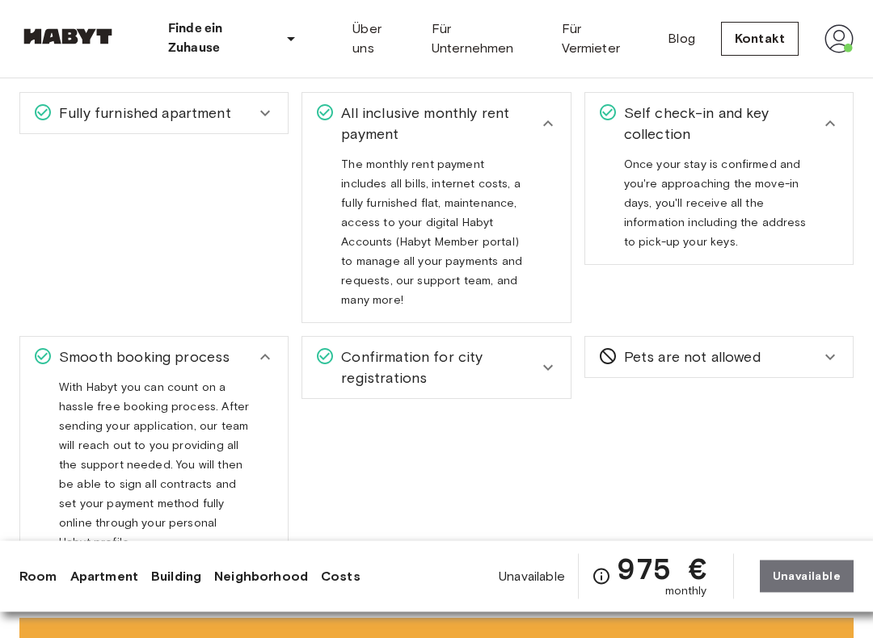
scroll to position [1354, 0]
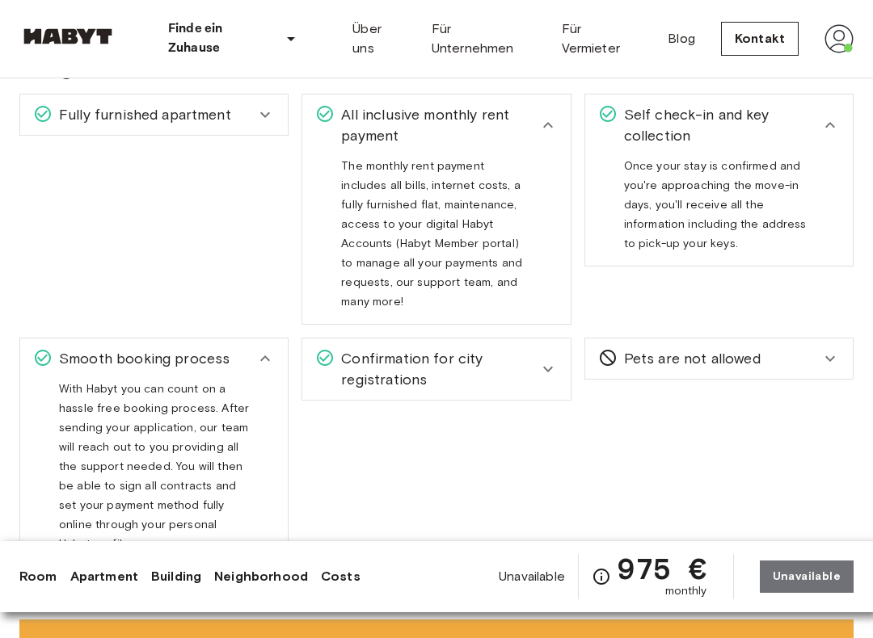
click at [522, 348] on span "Confirmation for city registrations" at bounding box center [436, 369] width 203 height 42
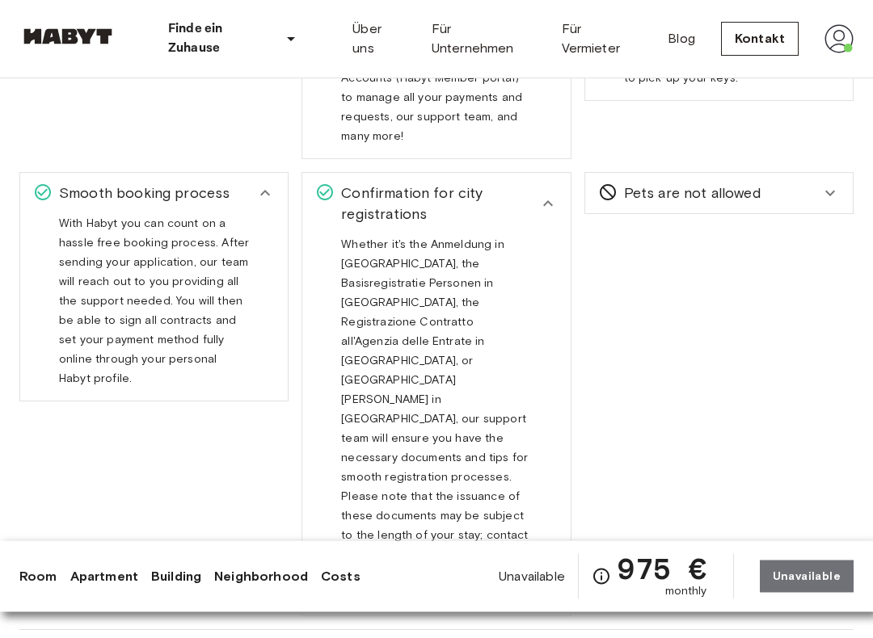
scroll to position [1526, 0]
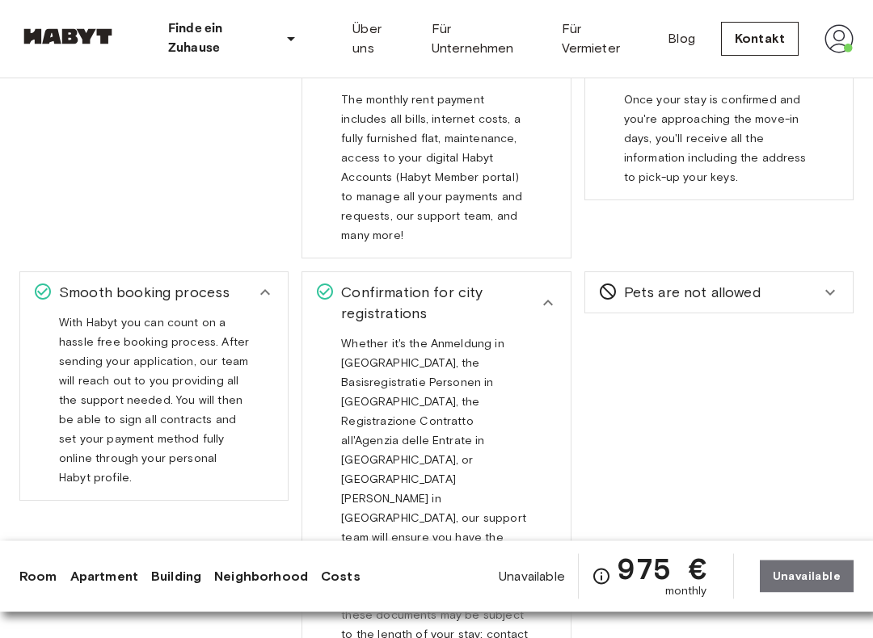
click at [545, 273] on div "Confirmation for city registrations" at bounding box center [435, 303] width 267 height 61
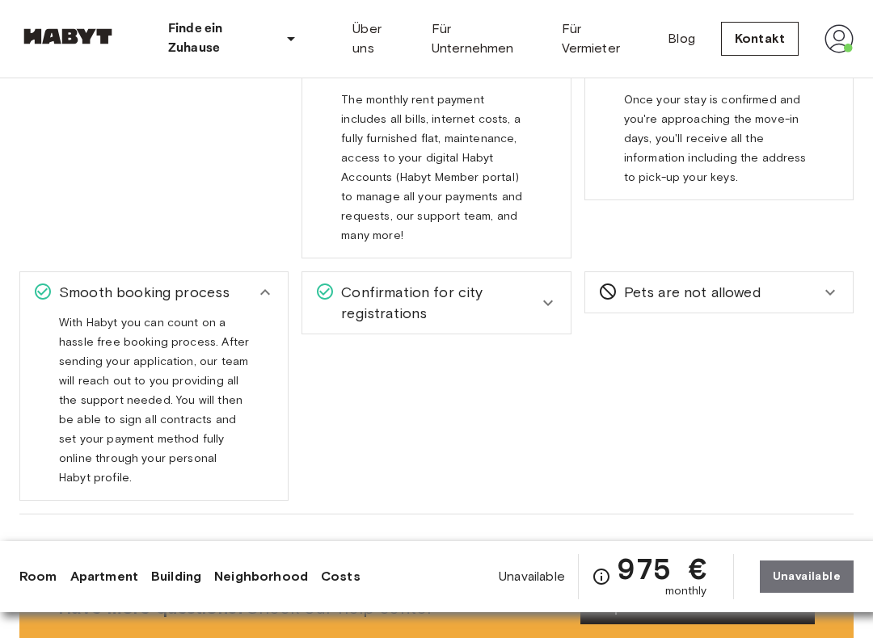
click at [716, 282] on span "Pets are not allowed" at bounding box center [688, 292] width 143 height 21
click at [768, 282] on div "Pets are not allowed" at bounding box center [709, 292] width 222 height 21
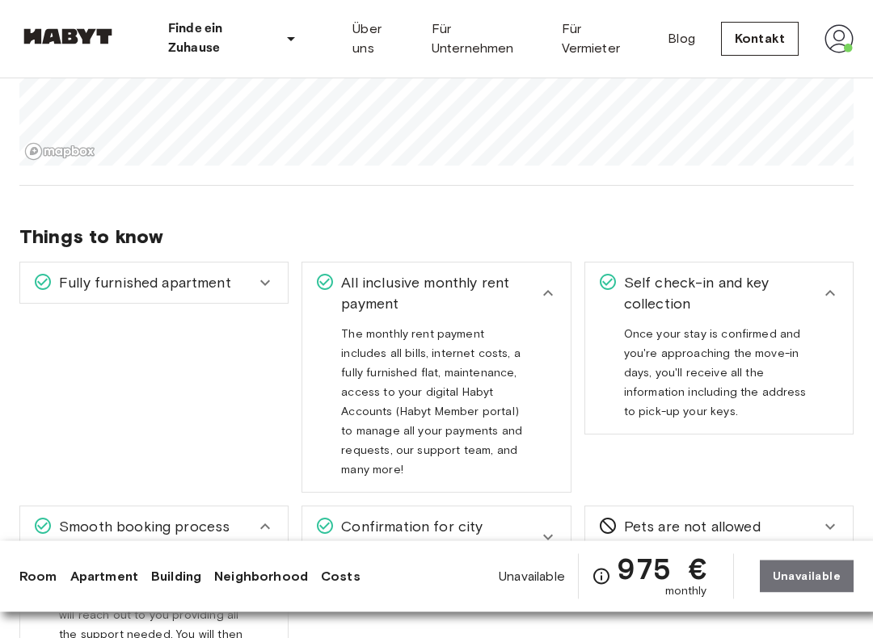
click at [247, 263] on div "Fully furnished apartment" at bounding box center [153, 283] width 267 height 40
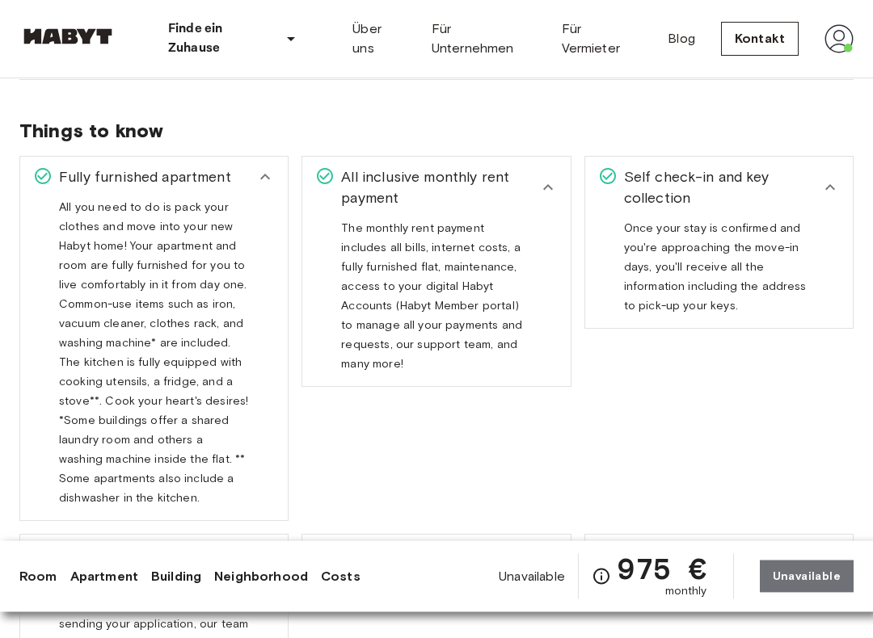
scroll to position [1291, 0]
click at [840, 38] on img at bounding box center [838, 38] width 29 height 29
click at [764, 73] on li "Profile" at bounding box center [779, 67] width 162 height 29
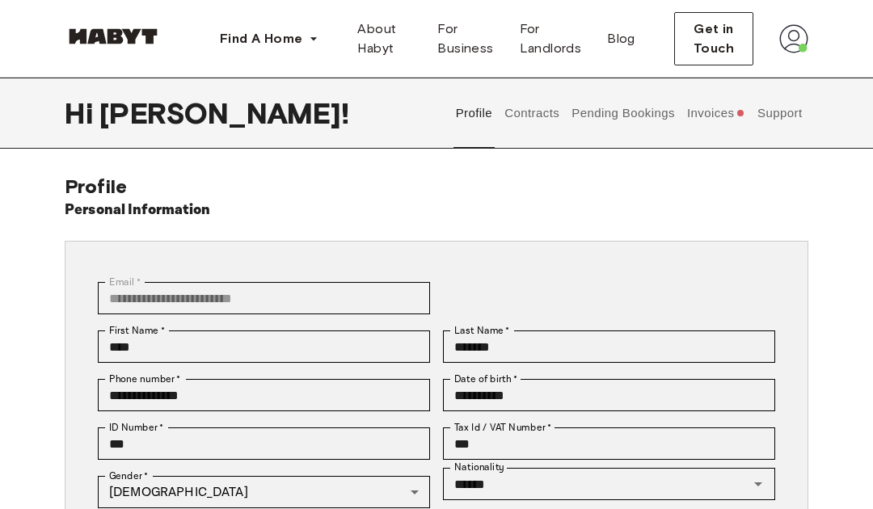
click at [535, 116] on button "Contracts" at bounding box center [532, 113] width 59 height 71
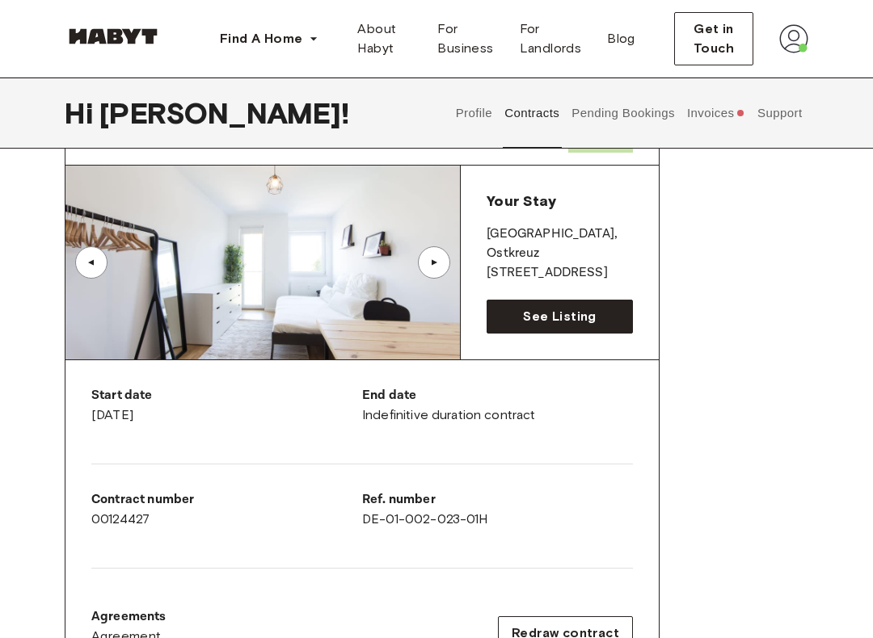
scroll to position [76, 0]
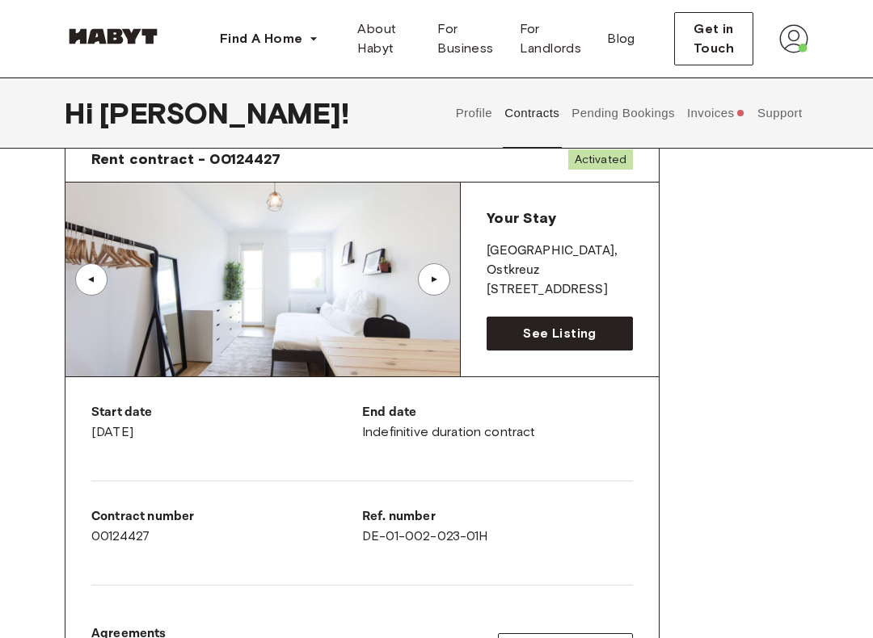
click at [641, 120] on button "Pending Bookings" at bounding box center [623, 113] width 107 height 71
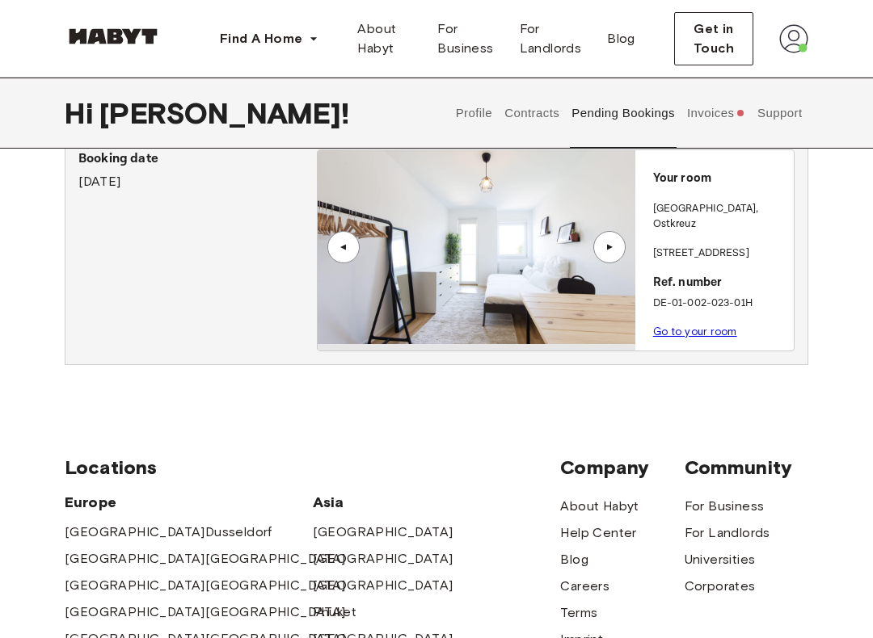
click at [711, 107] on button "Invoices" at bounding box center [715, 113] width 62 height 71
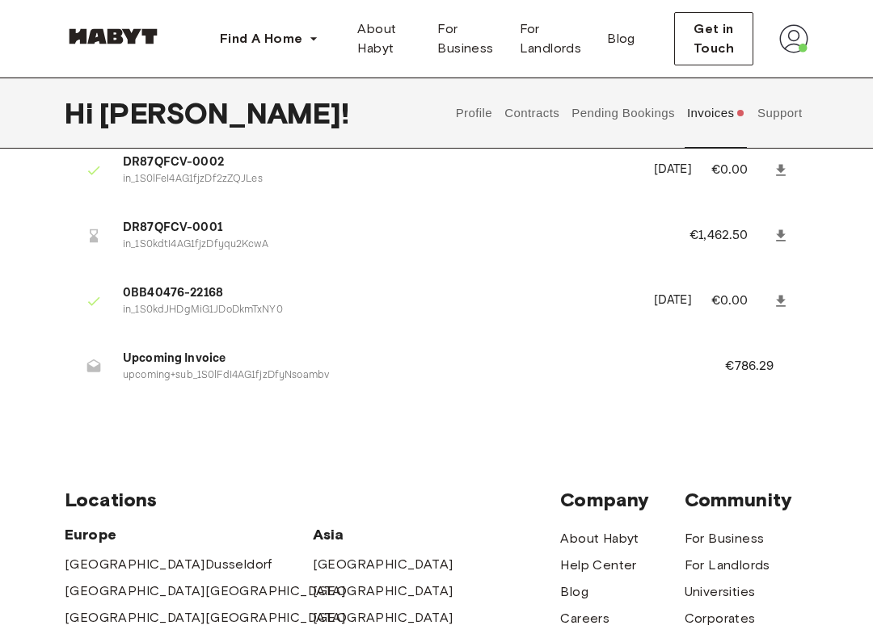
click at [784, 112] on button "Support" at bounding box center [779, 113] width 49 height 71
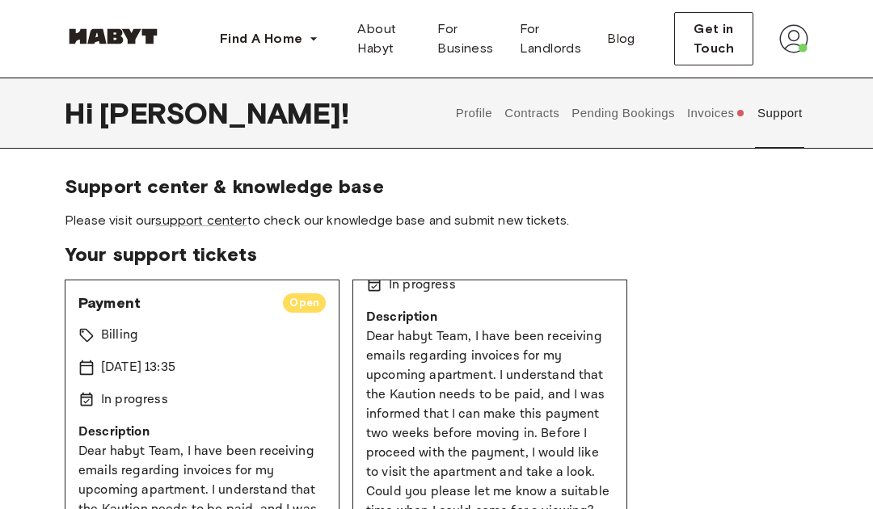
click at [689, 110] on button "Invoices" at bounding box center [715, 113] width 62 height 71
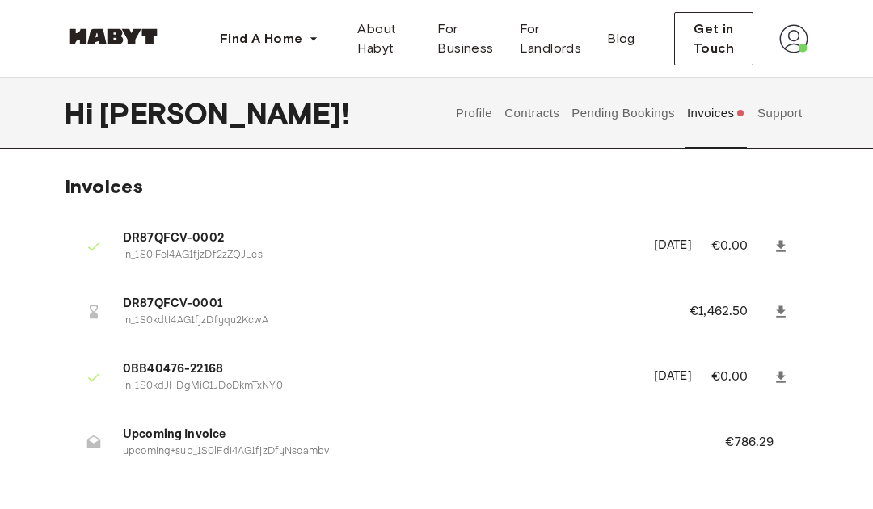
click at [609, 112] on button "Pending Bookings" at bounding box center [623, 113] width 107 height 71
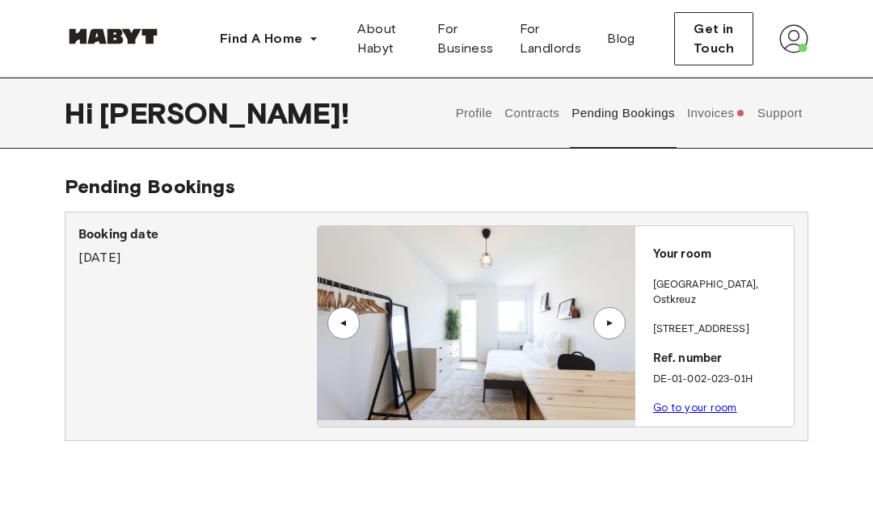
click at [595, 335] on img at bounding box center [476, 323] width 317 height 194
click at [610, 322] on div "▲" at bounding box center [609, 323] width 16 height 10
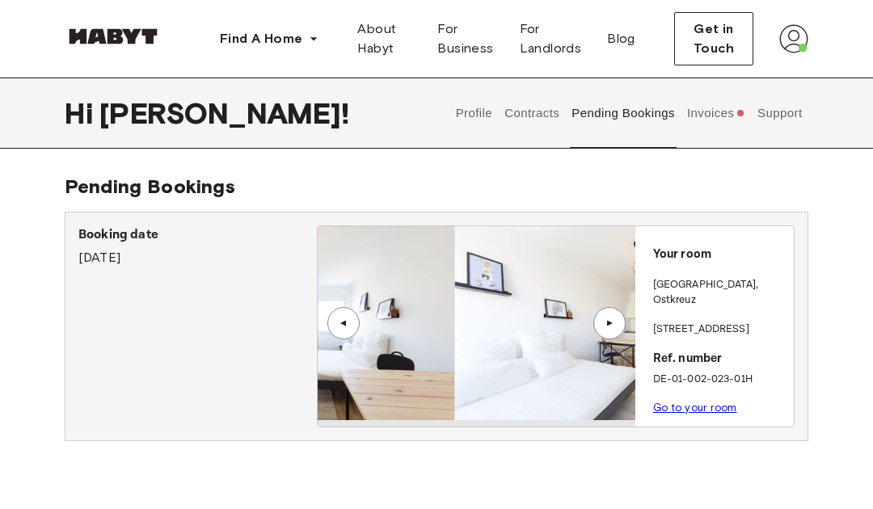
click at [609, 321] on div "▲" at bounding box center [609, 323] width 16 height 10
click at [609, 320] on div "▲" at bounding box center [609, 323] width 16 height 10
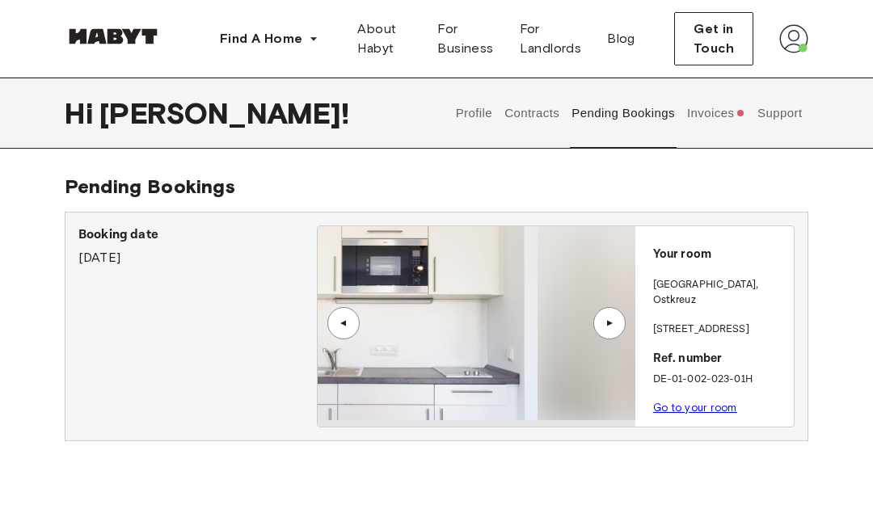
click at [612, 322] on div "▲" at bounding box center [609, 323] width 16 height 10
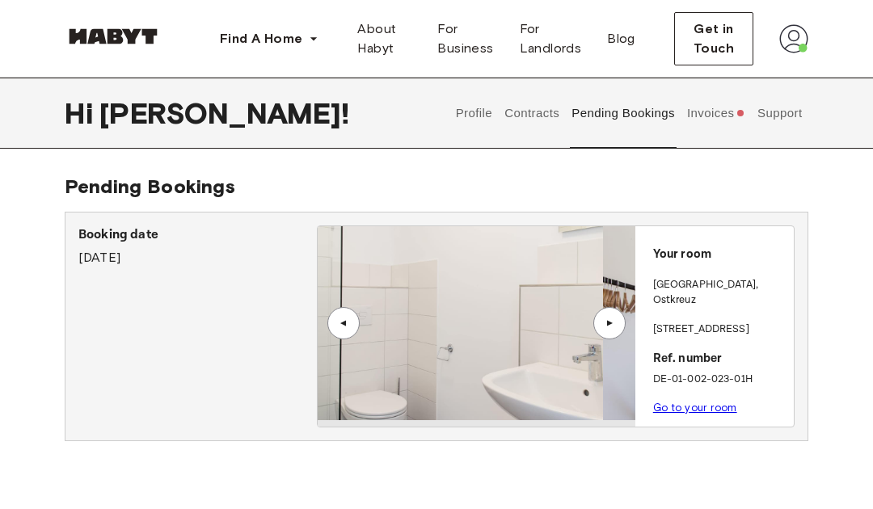
click at [613, 322] on div "▲" at bounding box center [609, 323] width 16 height 10
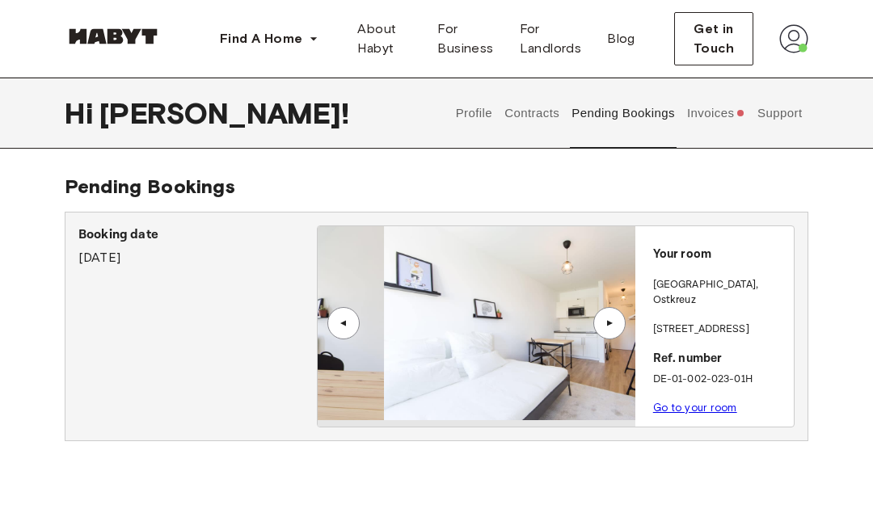
click at [616, 326] on div "▲" at bounding box center [609, 323] width 16 height 10
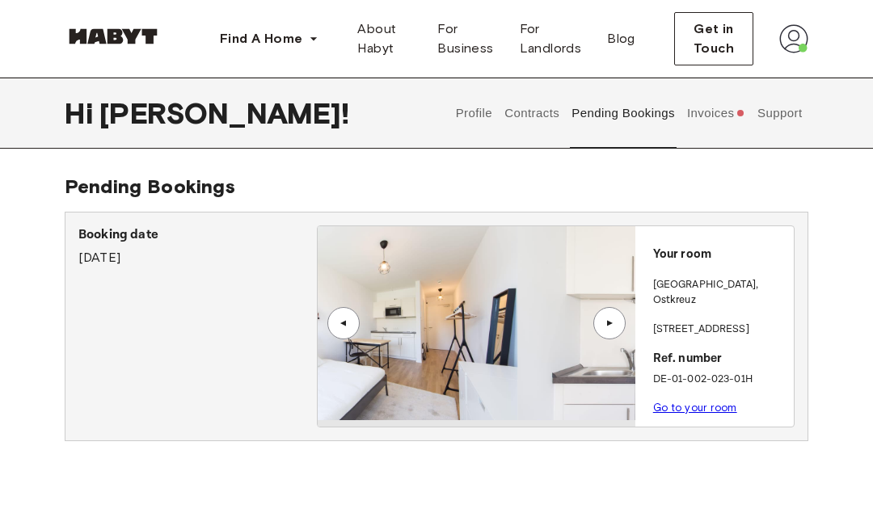
click at [614, 320] on div "▲" at bounding box center [609, 323] width 16 height 10
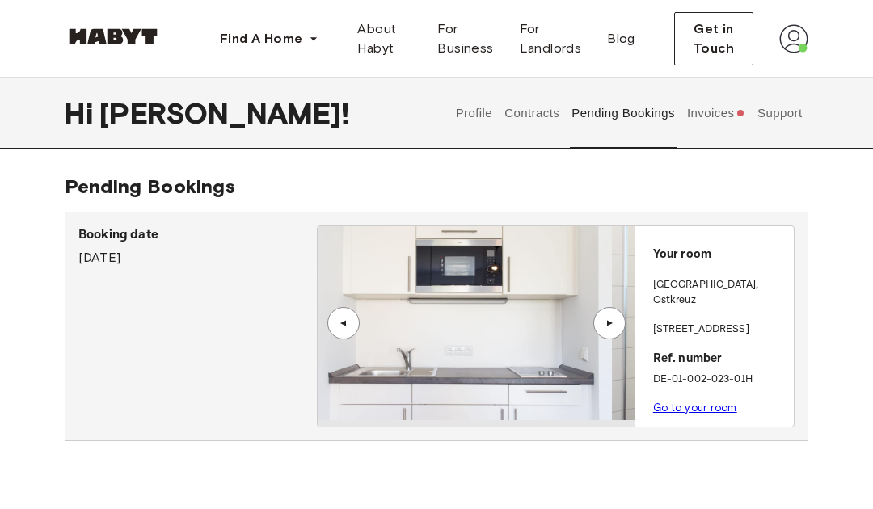
click at [679, 402] on link "Go to your room" at bounding box center [695, 408] width 84 height 12
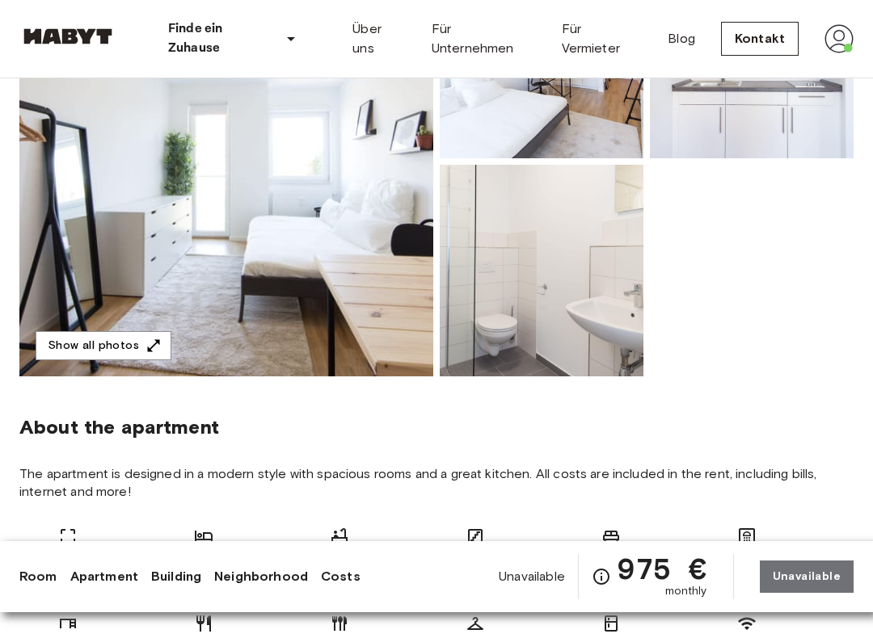
scroll to position [261, 0]
click at [148, 353] on icon "button" at bounding box center [153, 346] width 16 height 16
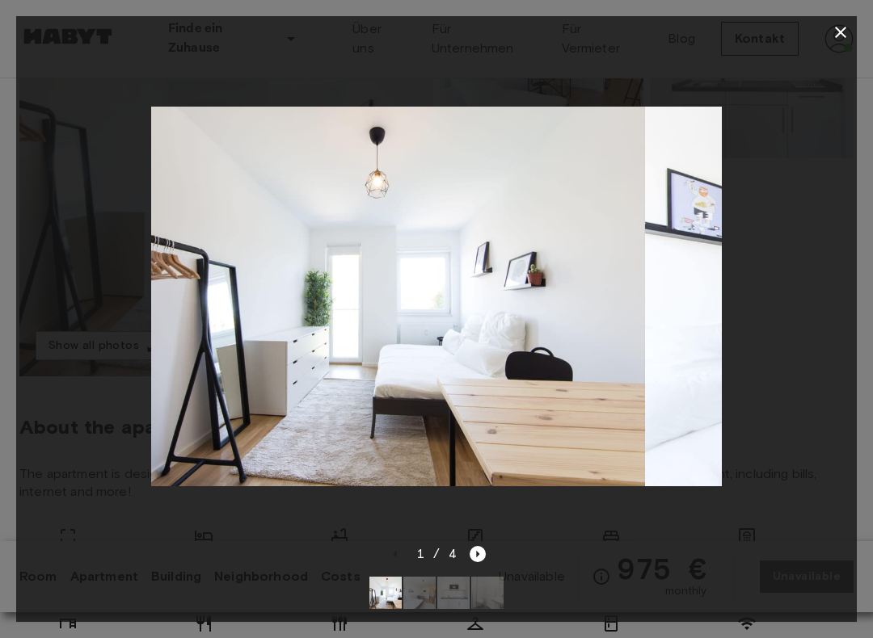
click at [833, 298] on div at bounding box center [436, 296] width 840 height 496
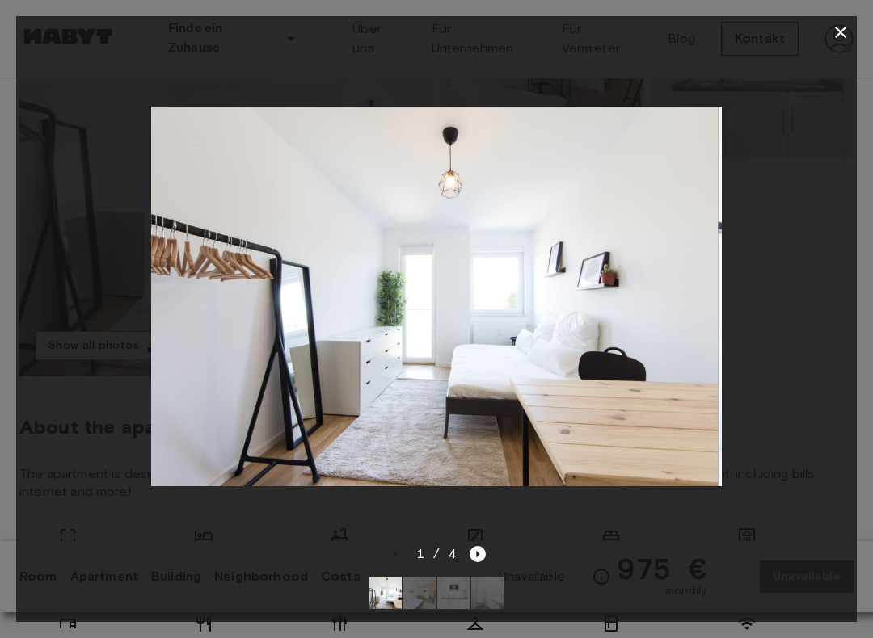
click at [844, 40] on icon "button" at bounding box center [840, 32] width 19 height 19
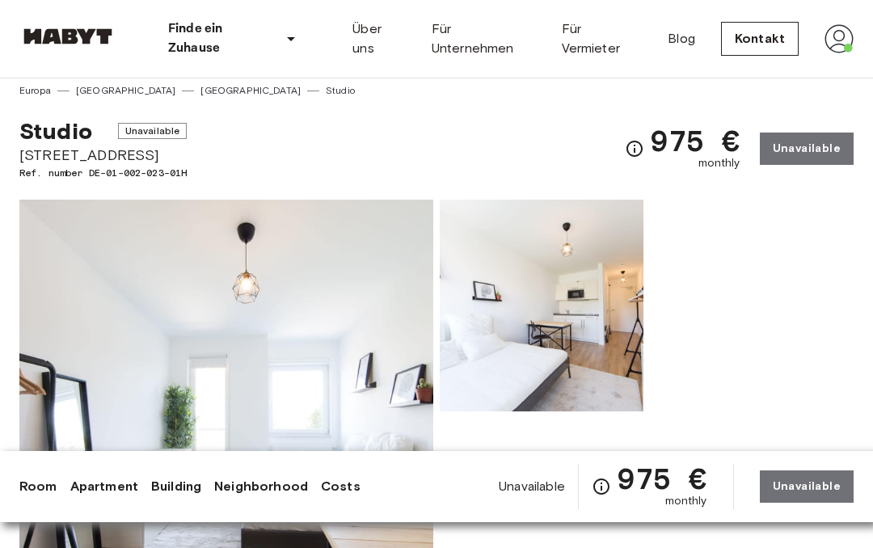
scroll to position [0, 0]
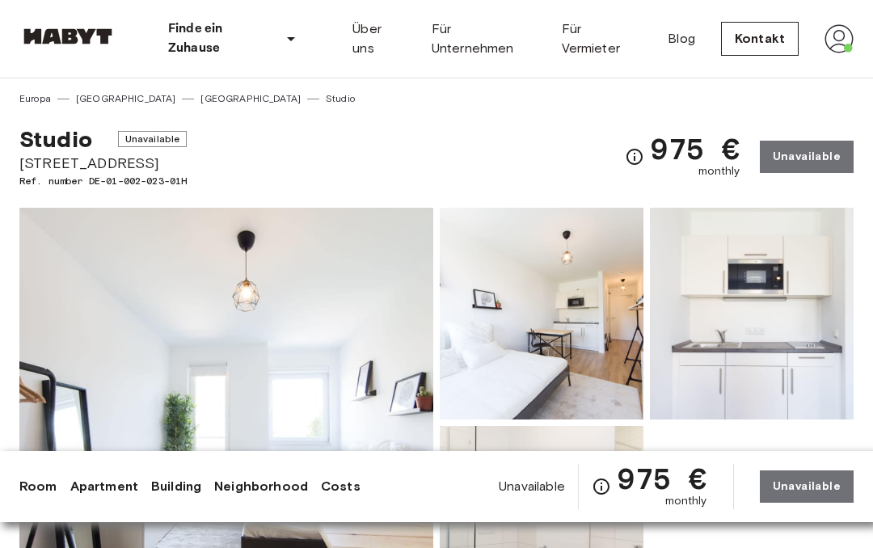
click at [72, 147] on span "Studio" at bounding box center [55, 138] width 73 height 27
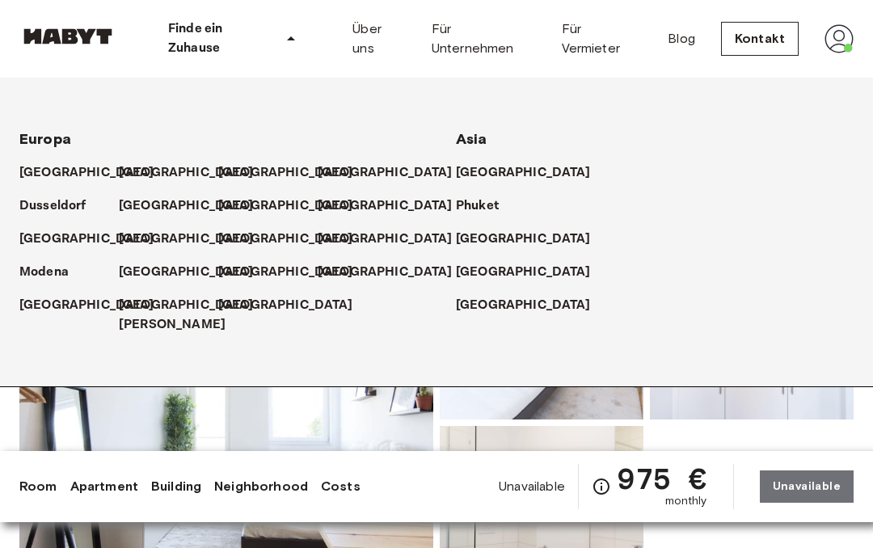
click at [144, 166] on p "[GEOGRAPHIC_DATA]" at bounding box center [186, 172] width 135 height 19
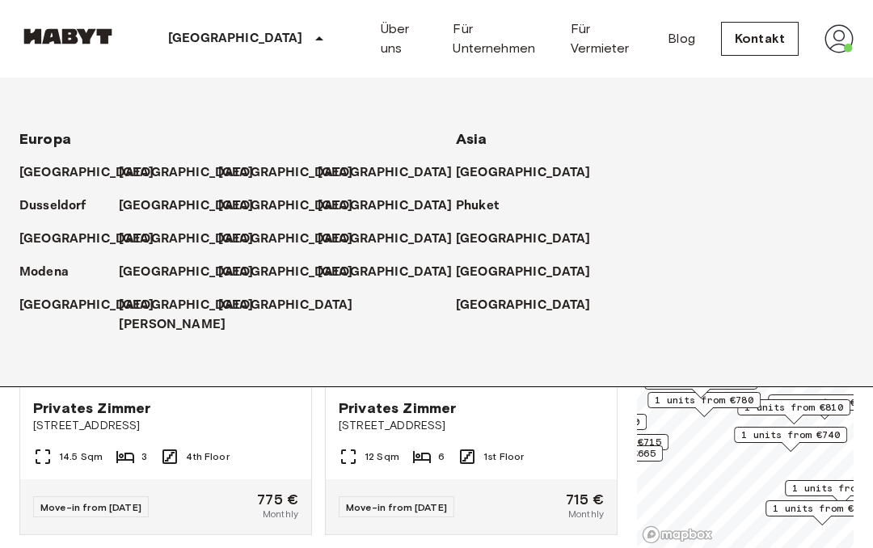
scroll to position [15, 0]
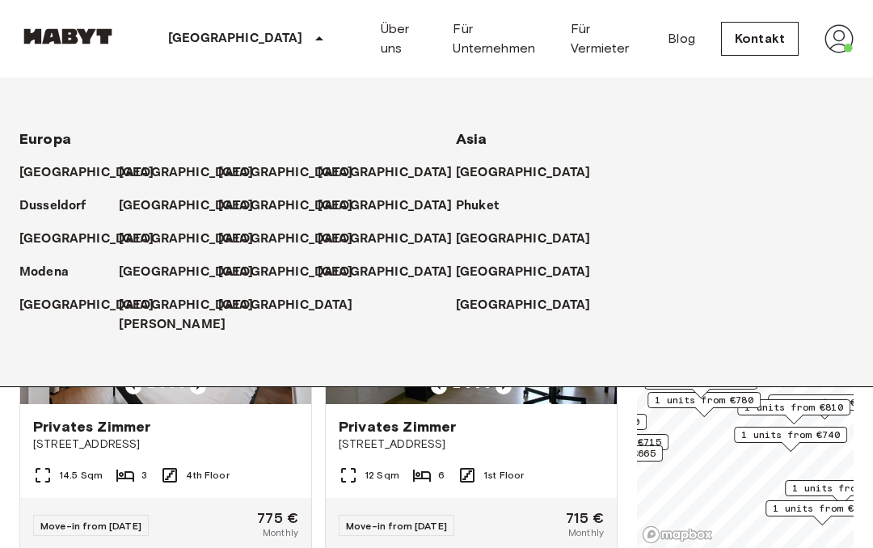
click at [650, 89] on div "Europa Amsterdam Berlin Brüssel Köln Dusseldorf Frankfurt Graz Hamburg Leipzig …" at bounding box center [417, 232] width 873 height 309
click at [672, 388] on span "1 units from €725" at bounding box center [700, 381] width 99 height 15
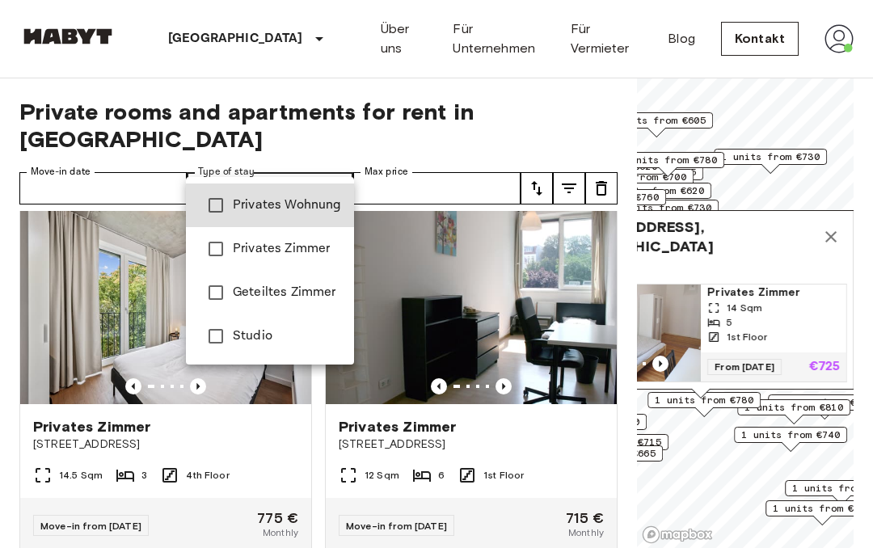
type input "******"
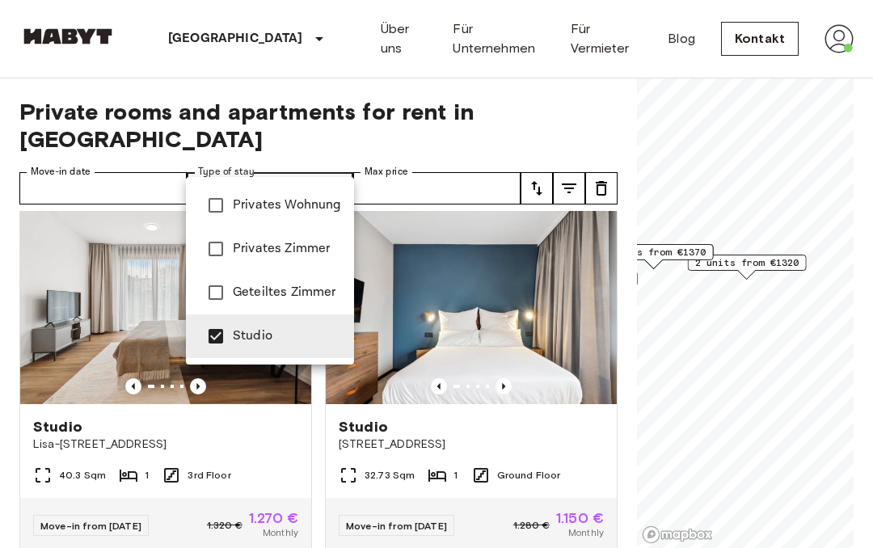
click at [483, 169] on div at bounding box center [436, 274] width 873 height 548
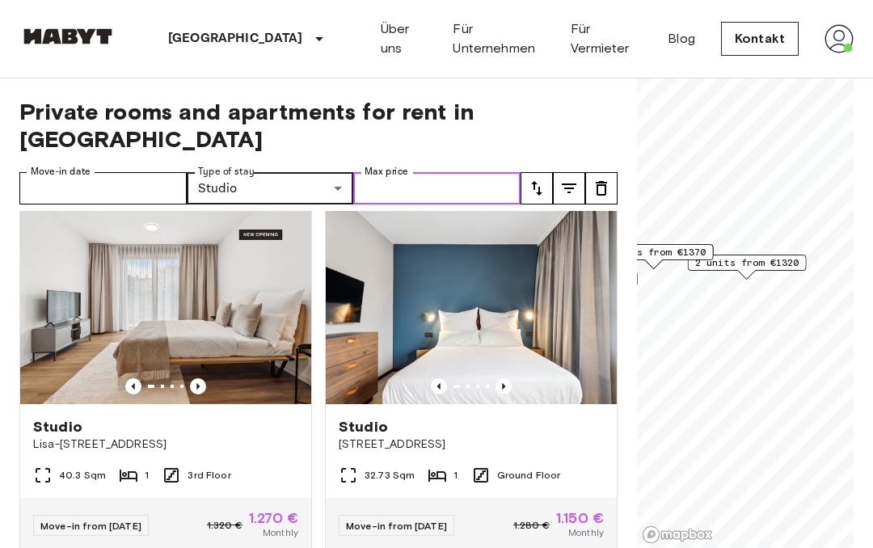
click at [488, 172] on input "Max price" at bounding box center [436, 188] width 167 height 32
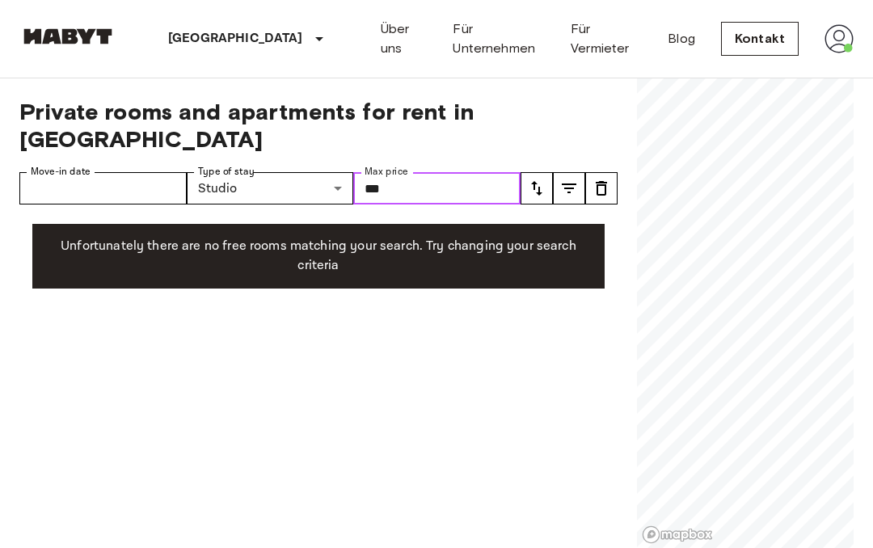
click at [493, 172] on input "***" at bounding box center [436, 188] width 167 height 32
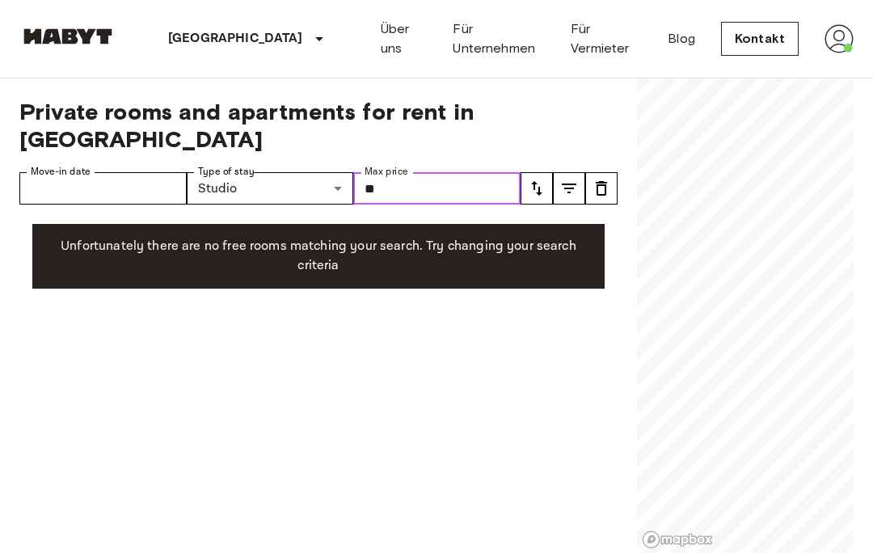
type input "*"
type input "****"
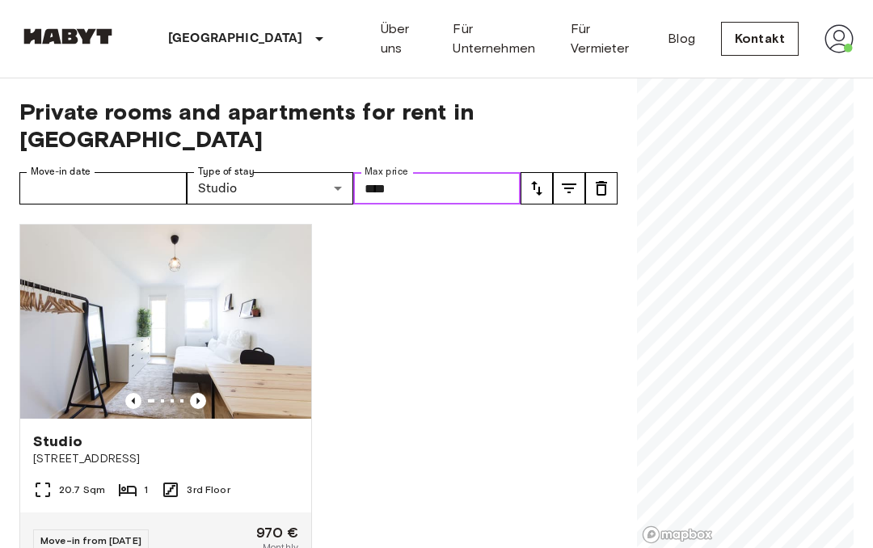
click at [203, 360] on img at bounding box center [165, 322] width 291 height 194
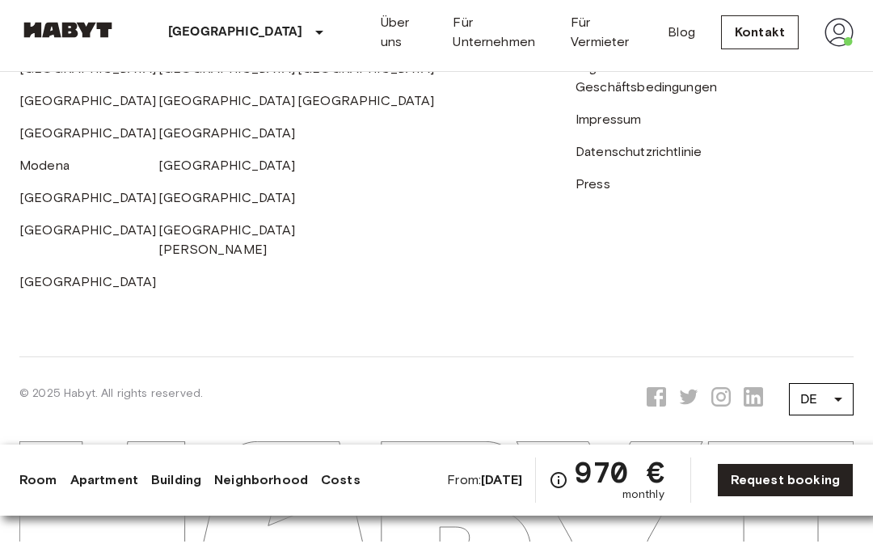
scroll to position [3640, 0]
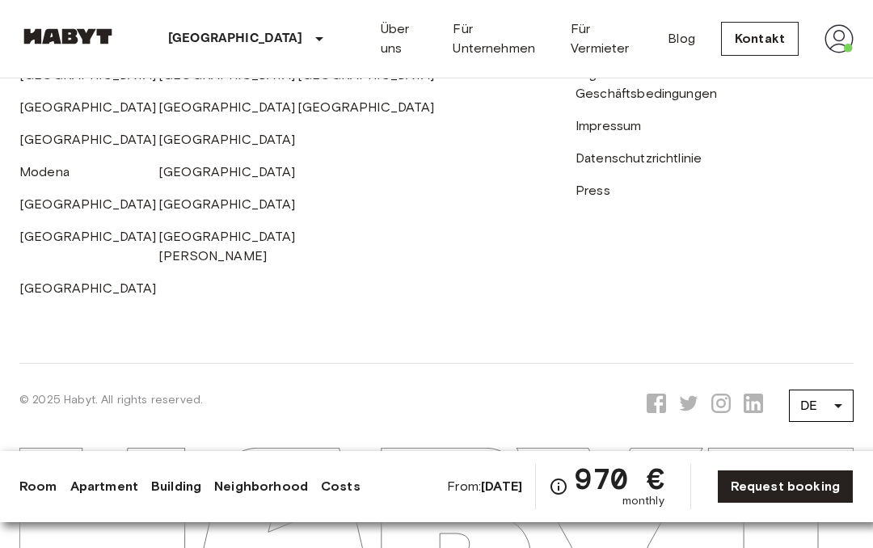
click at [835, 30] on img at bounding box center [838, 38] width 29 height 29
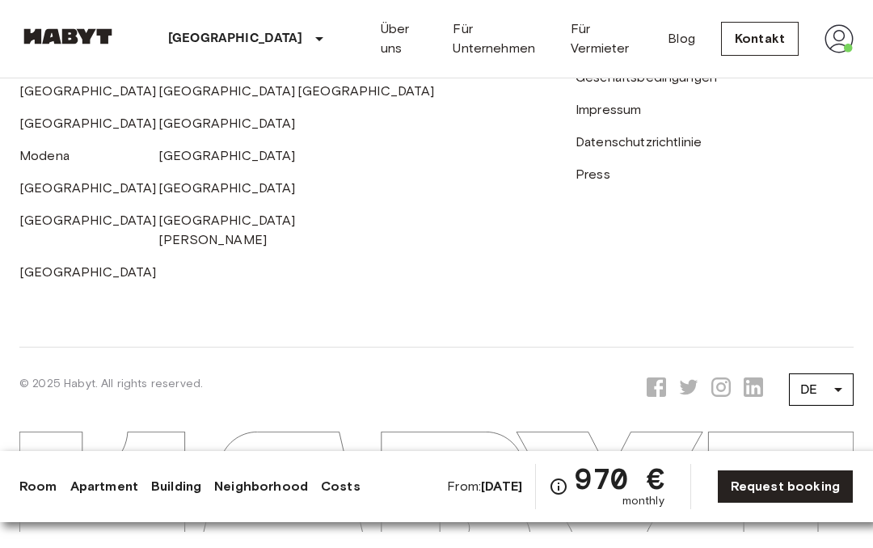
click at [825, 545] on div at bounding box center [436, 545] width 873 height 0
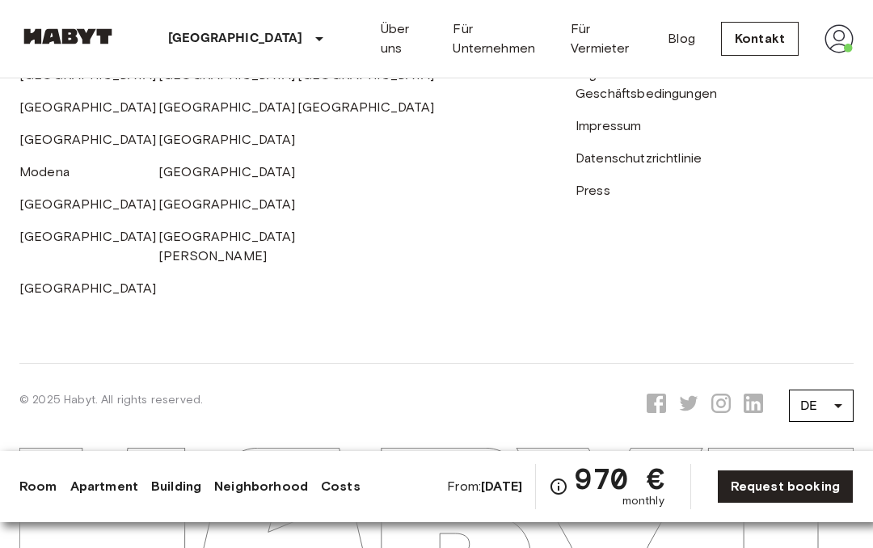
click at [826, 53] on img at bounding box center [838, 38] width 29 height 29
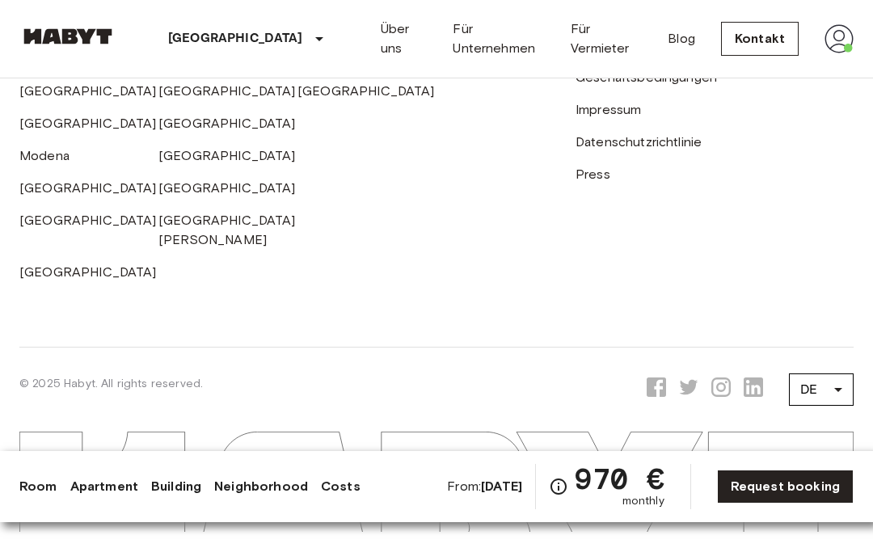
click at [749, 545] on li "Profile" at bounding box center [452, 554] width 840 height 19
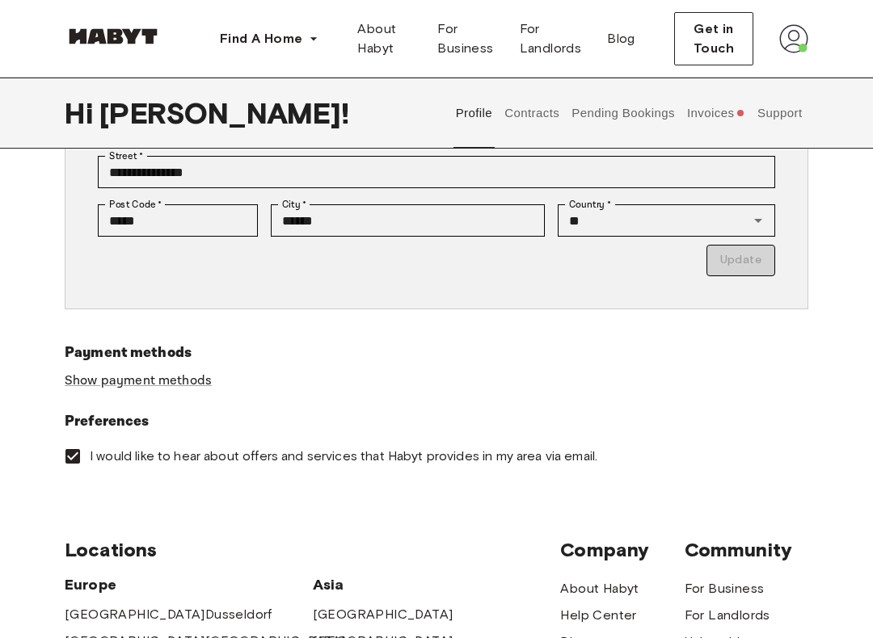
scroll to position [368, 0]
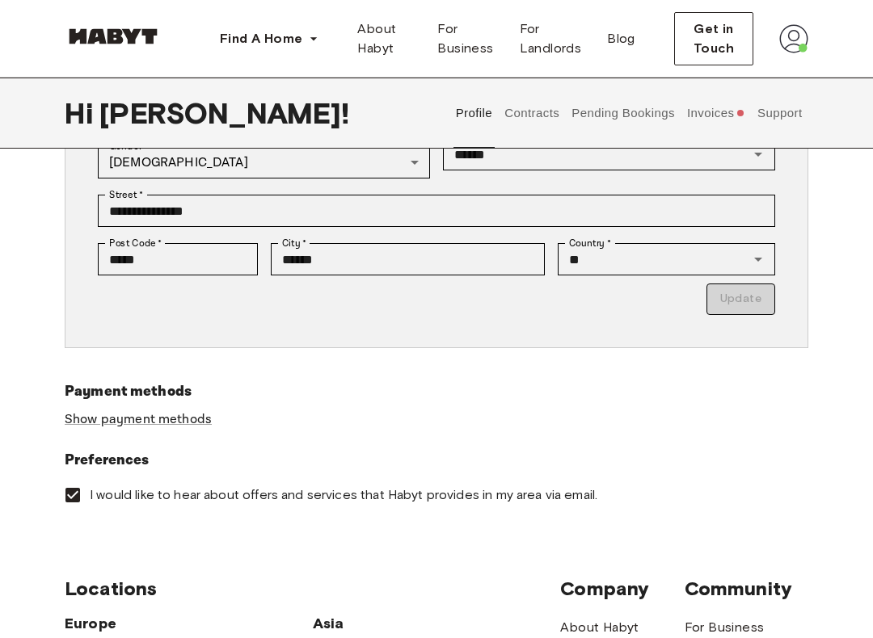
click at [180, 422] on link "Show payment methods" at bounding box center [138, 419] width 147 height 17
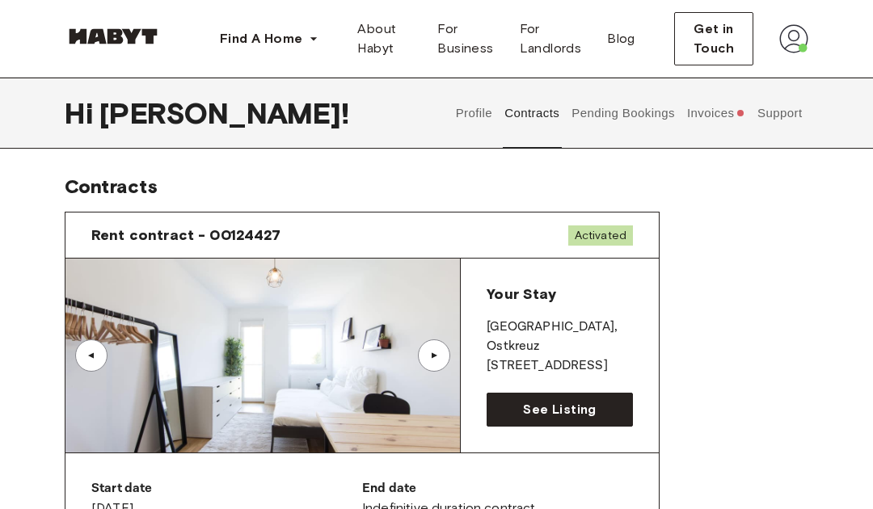
click at [718, 45] on span "Get in Touch" at bounding box center [714, 38] width 52 height 39
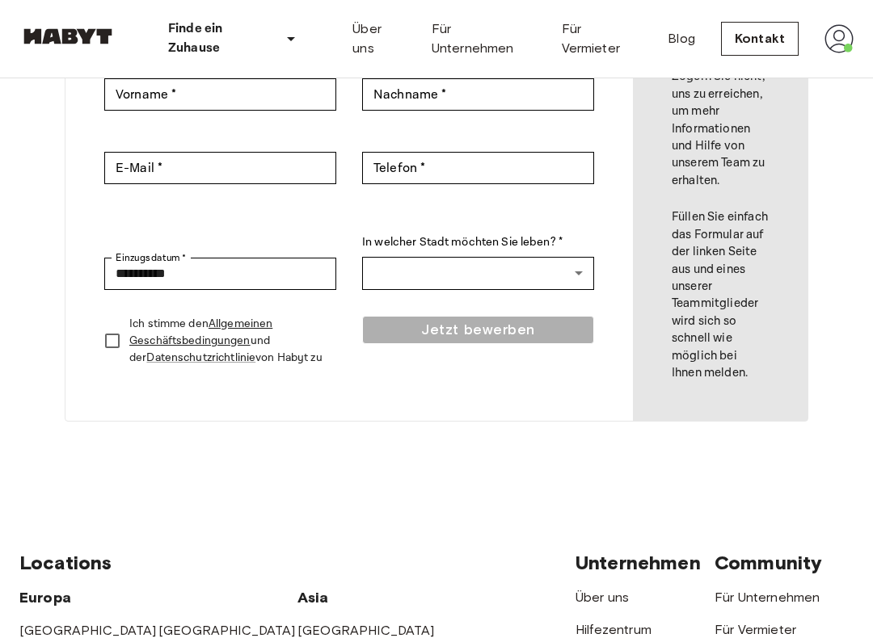
scroll to position [267, 0]
click at [564, 267] on body "**********" at bounding box center [436, 456] width 873 height 1446
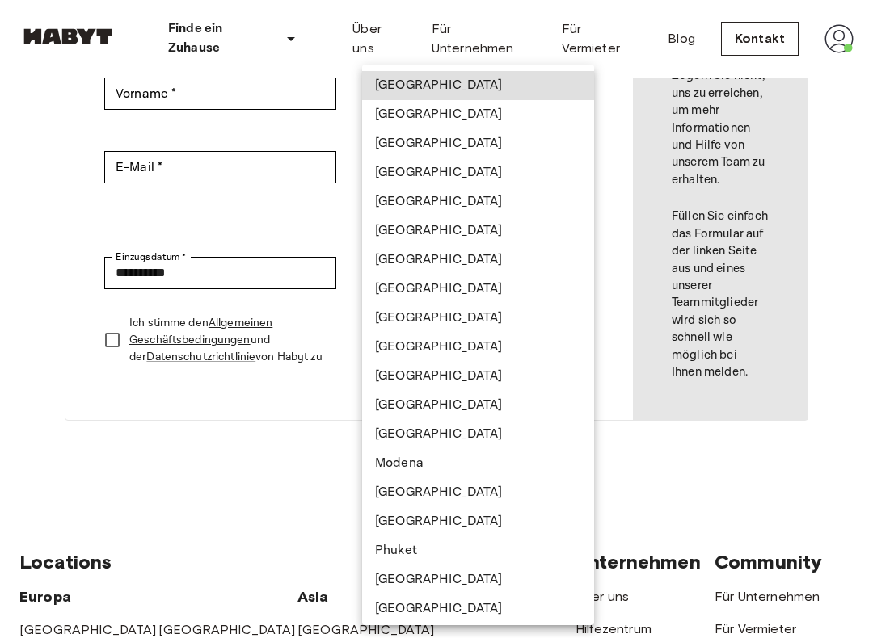
click at [751, 206] on div at bounding box center [436, 319] width 873 height 638
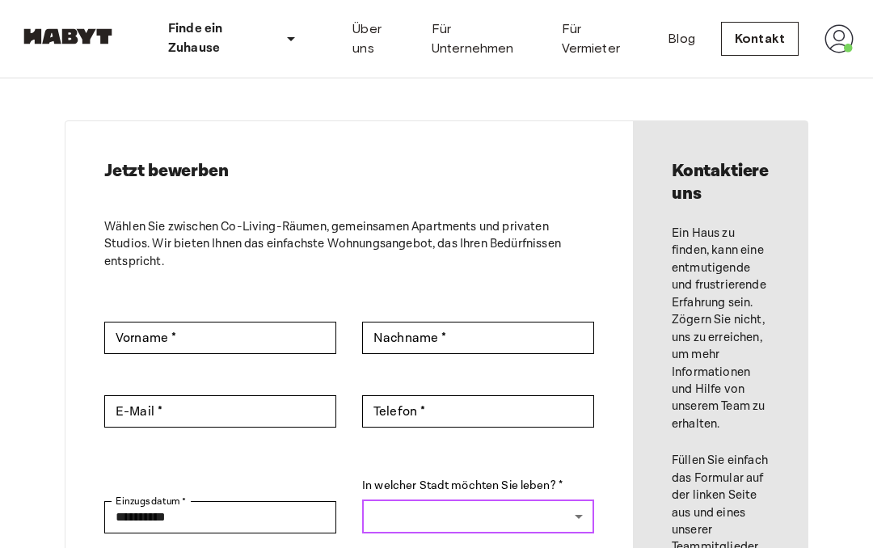
scroll to position [0, 0]
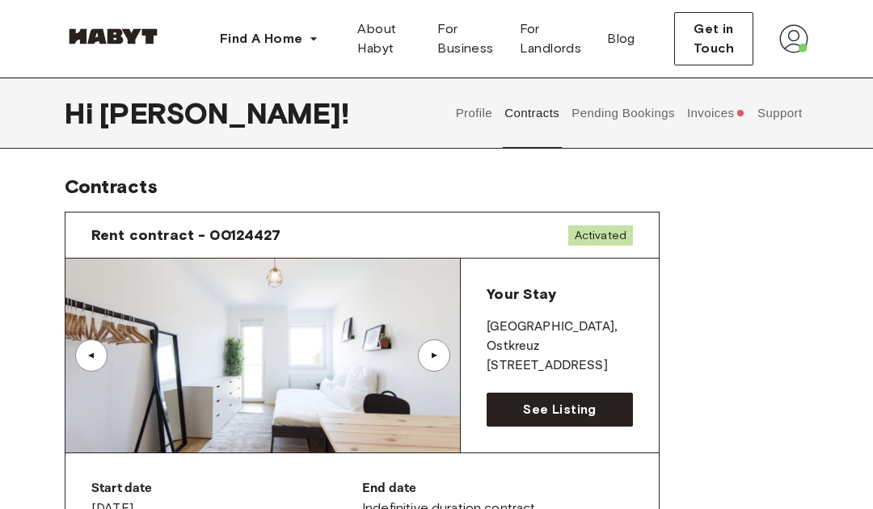
click at [785, 108] on button "Support" at bounding box center [779, 113] width 49 height 71
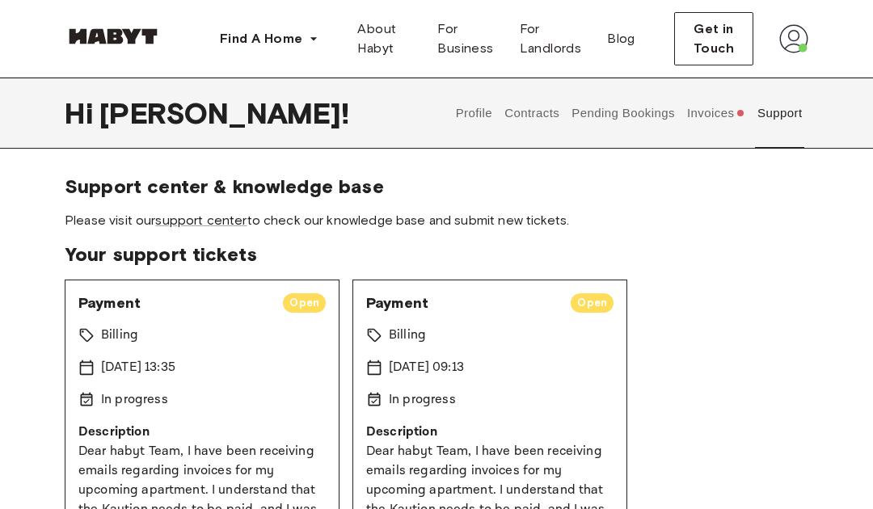
click at [718, 101] on button "Invoices" at bounding box center [715, 113] width 62 height 71
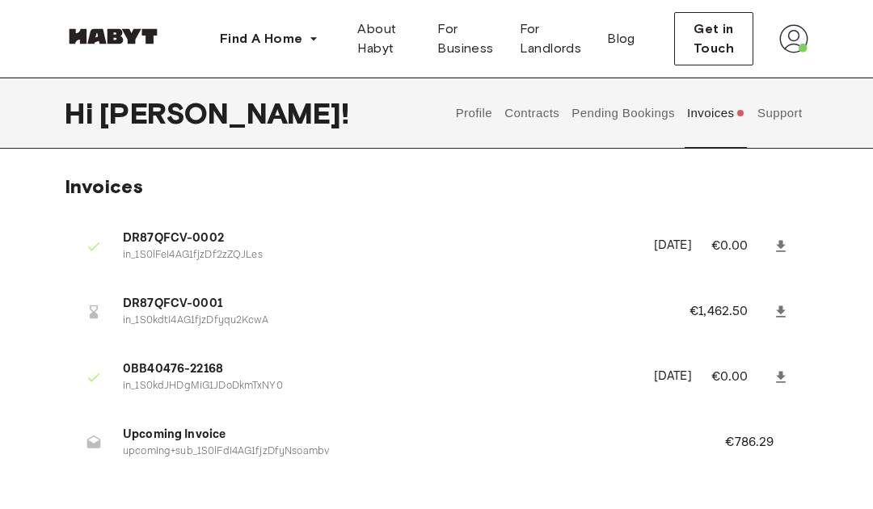
click at [634, 118] on button "Pending Bookings" at bounding box center [623, 113] width 107 height 71
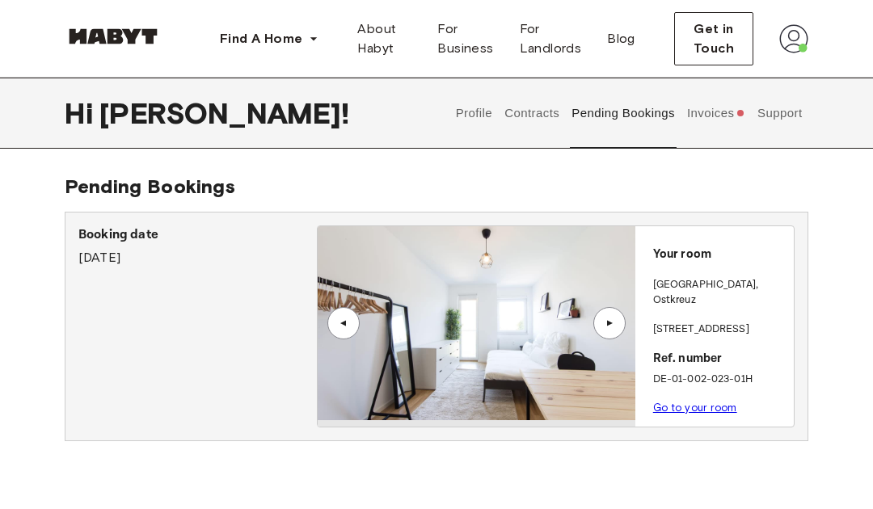
click at [549, 111] on button "Contracts" at bounding box center [532, 113] width 59 height 71
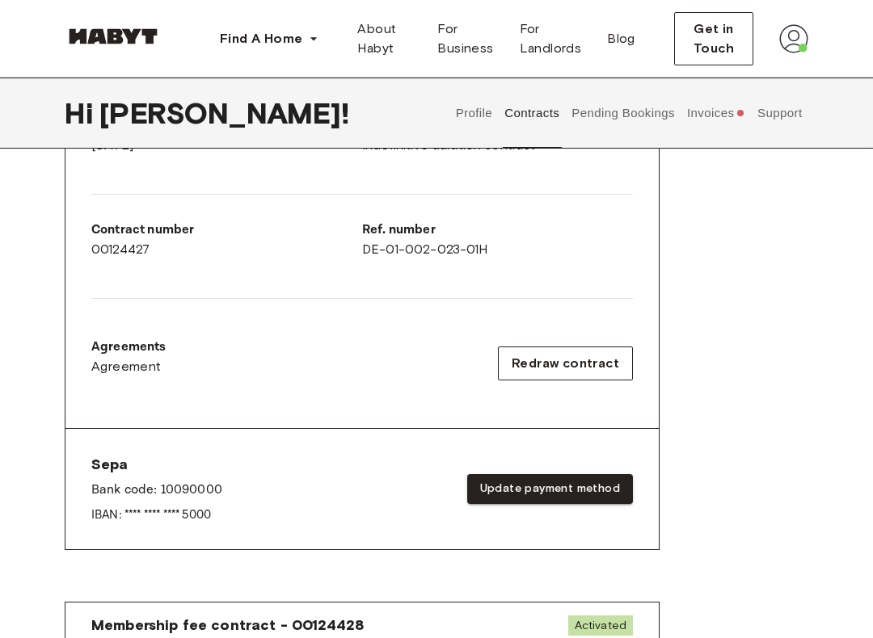
scroll to position [360, 0]
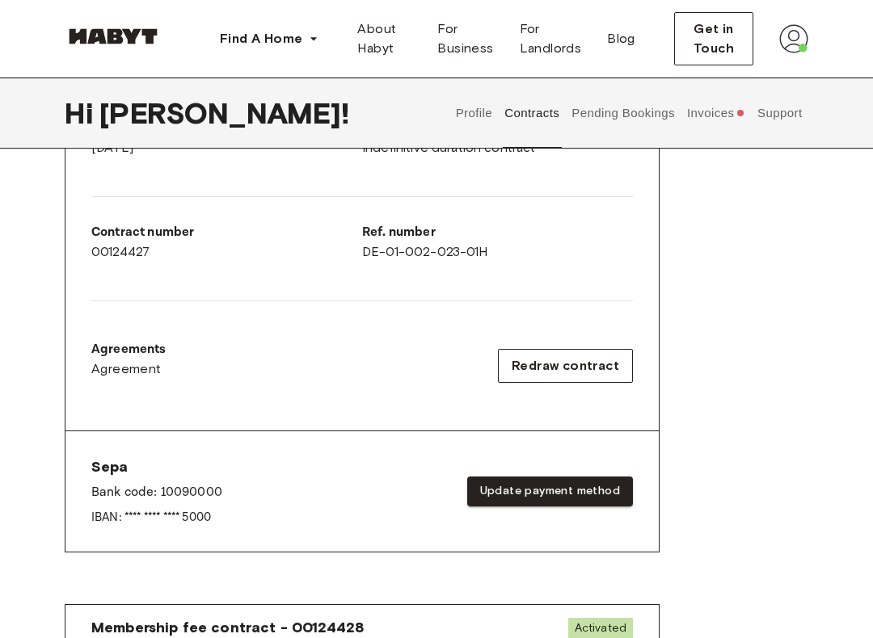
click at [807, 47] on img at bounding box center [793, 38] width 29 height 29
click at [798, 45] on img at bounding box center [793, 38] width 29 height 29
click at [802, 48] on img at bounding box center [793, 38] width 29 height 29
click at [759, 77] on span "Profile" at bounding box center [744, 75] width 40 height 19
